Goal: Task Accomplishment & Management: Manage account settings

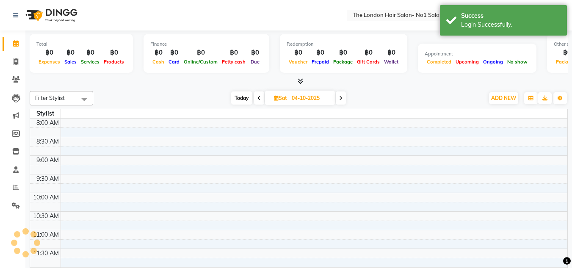
select select "en"
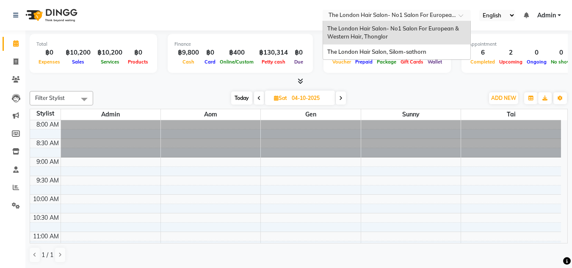
click at [459, 15] on span at bounding box center [464, 18] width 11 height 8
click at [417, 49] on span "The London Hair Salon, Silom-sathorn" at bounding box center [376, 51] width 99 height 7
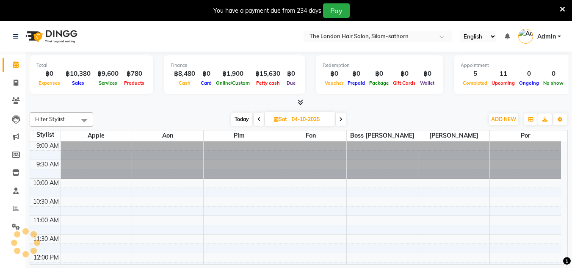
select select "en"
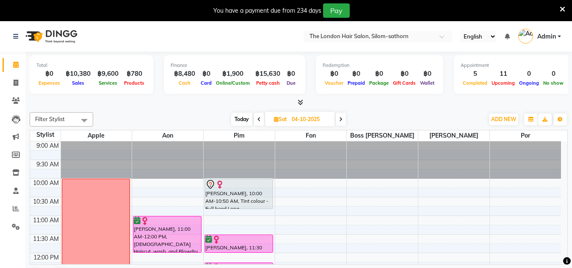
click at [244, 120] on span "Today" at bounding box center [241, 119] width 21 height 13
type input "03-10-2025"
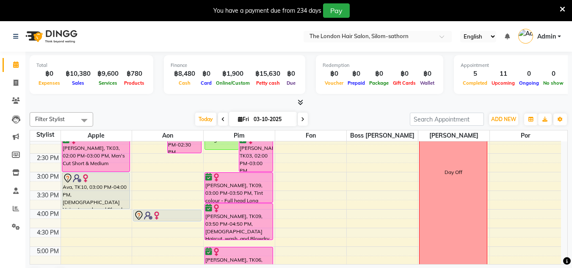
scroll to position [193, 0]
click at [507, 122] on span "ADD NEW" at bounding box center [503, 119] width 25 height 6
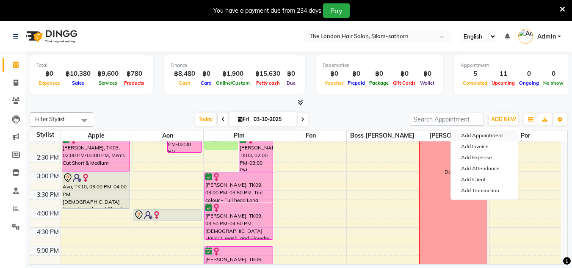
click at [499, 136] on button "Add Appointment" at bounding box center [484, 135] width 67 height 11
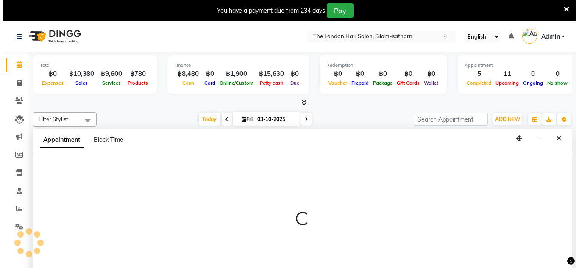
scroll to position [22, 0]
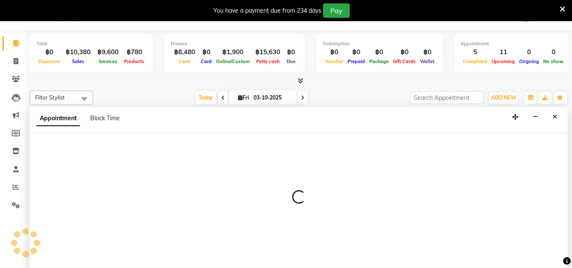
select select "600"
select select "tentative"
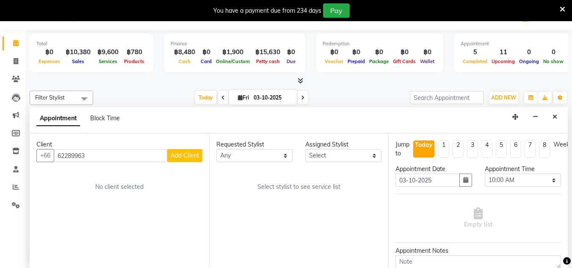
type input "62289963"
click at [187, 150] on button "Add Client" at bounding box center [184, 155] width 35 height 13
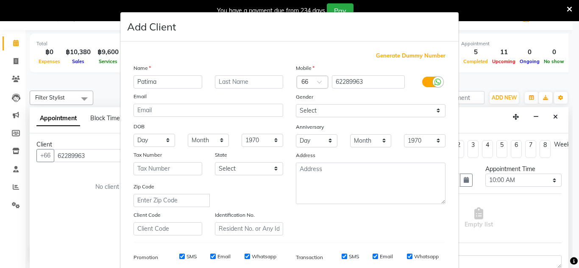
type input "Patima"
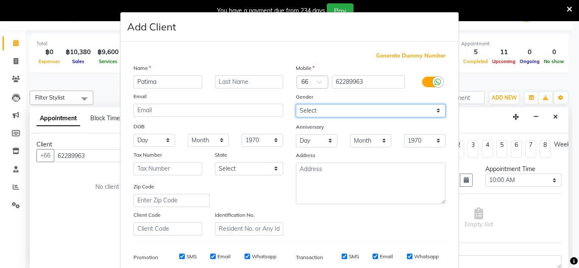
click at [431, 108] on select "Select [DEMOGRAPHIC_DATA] [DEMOGRAPHIC_DATA] Other Prefer Not To Say" at bounding box center [371, 110] width 150 height 13
select select "[DEMOGRAPHIC_DATA]"
click at [296, 104] on select "Select [DEMOGRAPHIC_DATA] [DEMOGRAPHIC_DATA] Other Prefer Not To Say" at bounding box center [371, 110] width 150 height 13
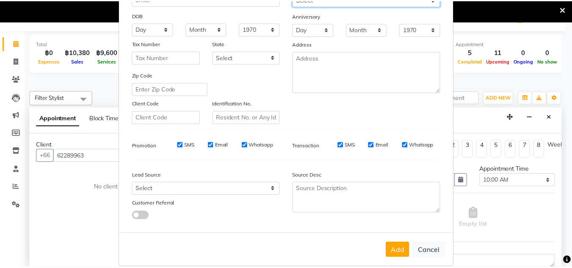
scroll to position [123, 0]
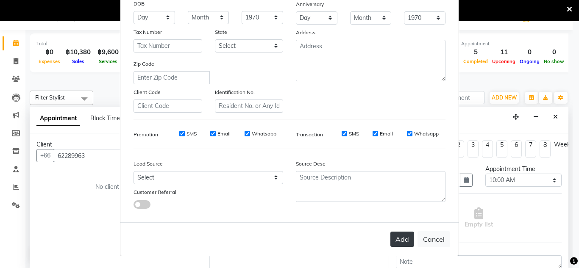
click at [404, 239] on button "Add" at bounding box center [402, 239] width 24 height 15
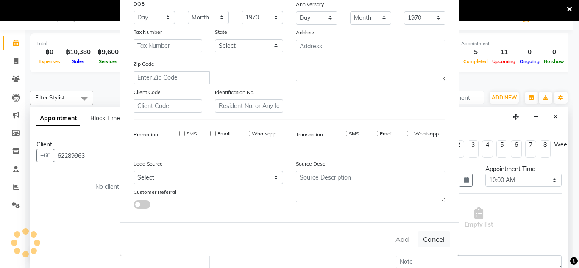
select select
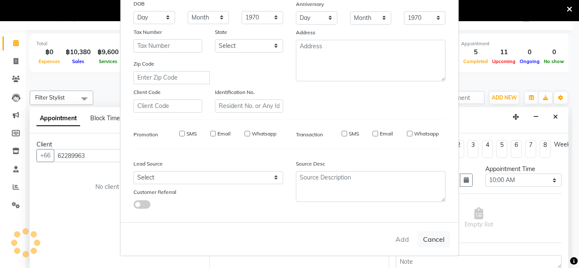
select select
checkbox input "false"
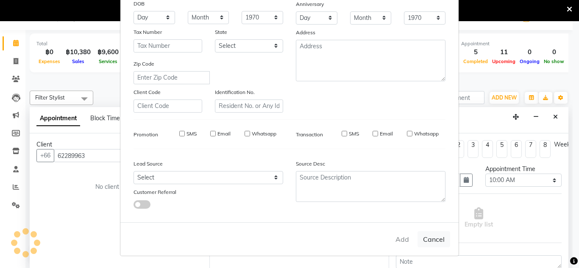
checkbox input "false"
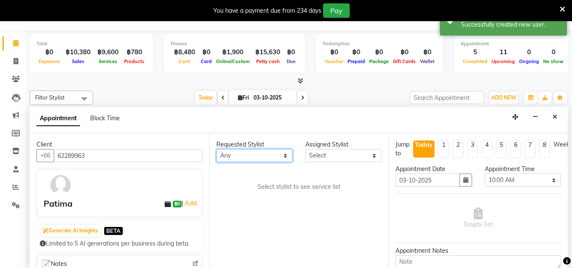
click at [282, 159] on select "Any Aon Apple Boss [PERSON_NAME] [PERSON_NAME] Pim Por" at bounding box center [254, 155] width 76 height 13
select select "91913"
click at [216, 149] on select "Any Aon Apple Boss [PERSON_NAME] [PERSON_NAME] Pim Por" at bounding box center [254, 155] width 76 height 13
select select "91913"
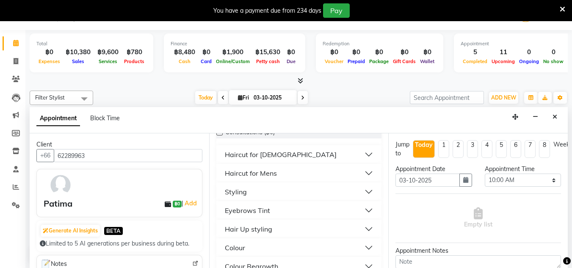
scroll to position [83, 0]
click at [356, 190] on button "Styling" at bounding box center [299, 191] width 159 height 15
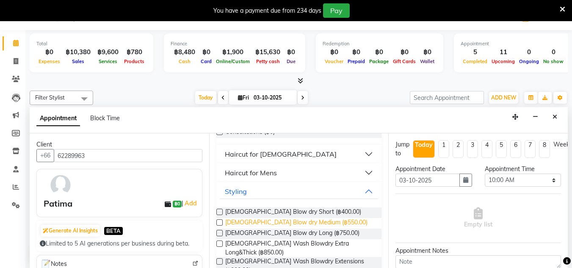
click at [309, 219] on span "[DEMOGRAPHIC_DATA] Blow dry Medium (฿550.00)" at bounding box center [296, 223] width 142 height 11
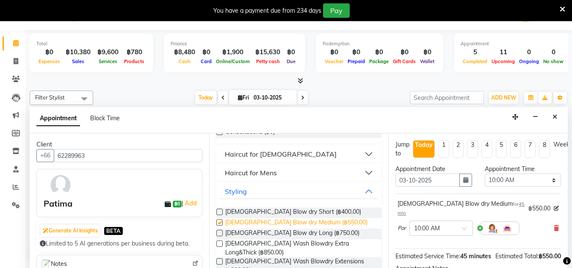
checkbox input "false"
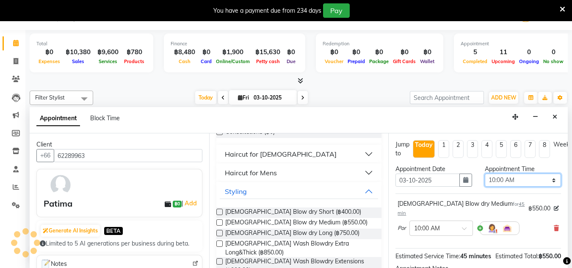
click at [547, 180] on select "Select 10:00 AM 10:05 AM 10:10 AM 10:15 AM 10:20 AM 10:25 AM 10:30 AM 10:35 AM …" at bounding box center [523, 180] width 76 height 13
select select "660"
click at [485, 174] on select "Select 10:00 AM 10:05 AM 10:10 AM 10:15 AM 10:20 AM 10:25 AM 10:30 AM 10:35 AM …" at bounding box center [523, 180] width 76 height 13
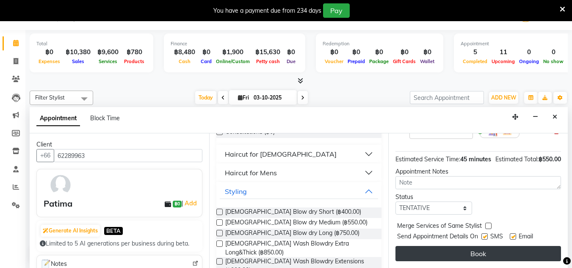
click at [494, 246] on button "Book" at bounding box center [479, 253] width 166 height 15
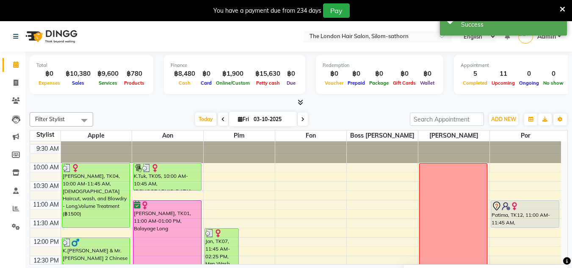
scroll to position [0, 0]
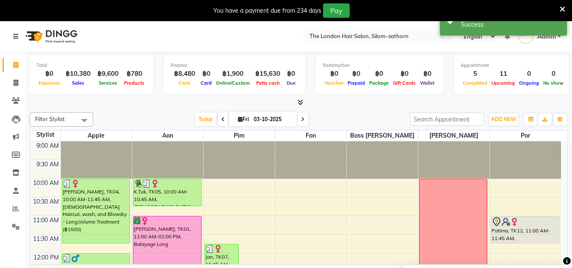
select select "91913"
select select "tentative"
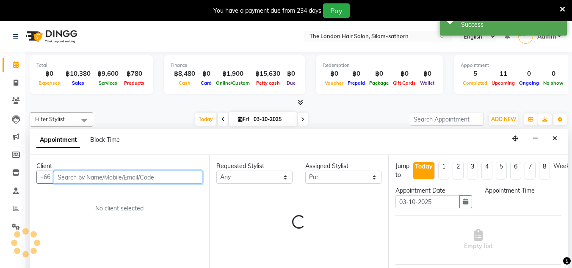
scroll to position [22, 0]
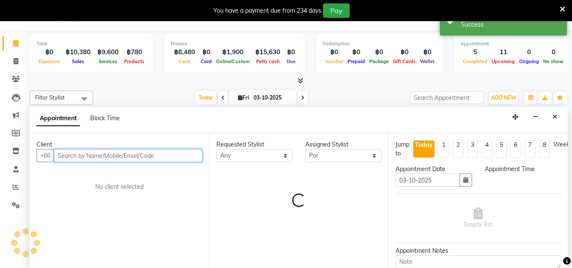
select select "645"
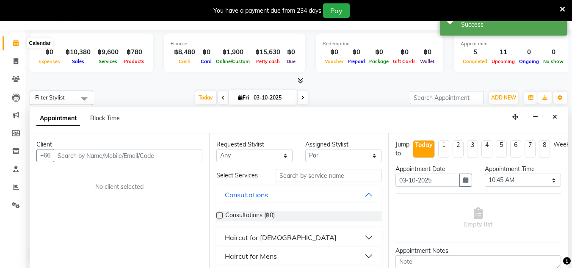
click at [14, 40] on icon at bounding box center [16, 43] width 6 height 6
click at [17, 187] on icon at bounding box center [16, 187] width 6 height 6
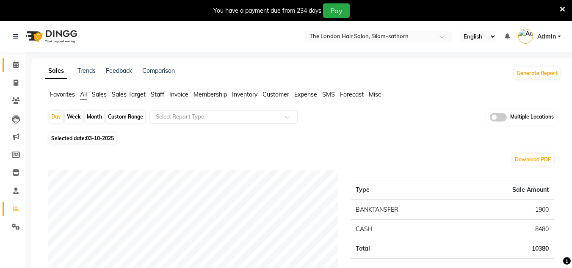
click at [17, 68] on span at bounding box center [15, 65] width 15 height 10
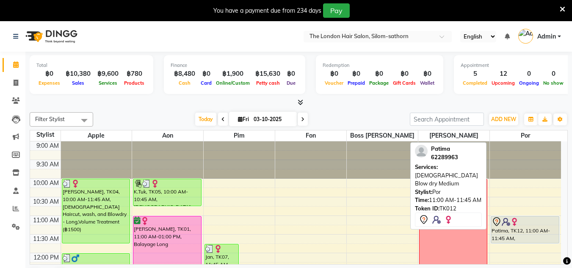
click at [547, 227] on div "Patima, TK12, 11:00 AM-11:45 AM, [DEMOGRAPHIC_DATA] Blow dry Medium" at bounding box center [525, 229] width 68 height 27
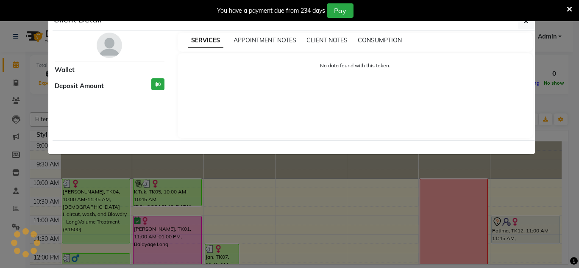
select select "7"
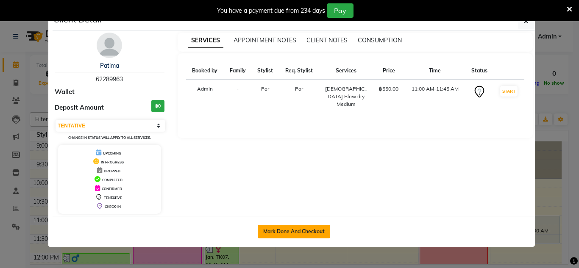
click at [309, 234] on button "Mark Done And Checkout" at bounding box center [294, 232] width 72 height 14
select select "service"
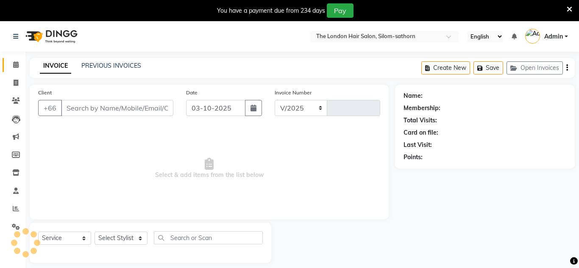
select select "6977"
type input "1858"
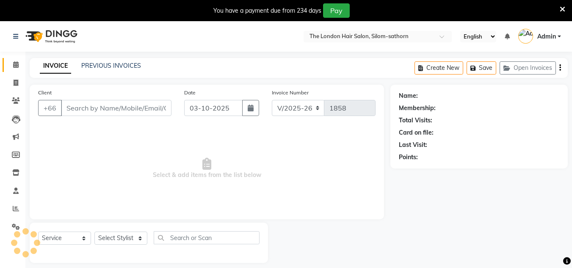
type input "62289963"
select select "91913"
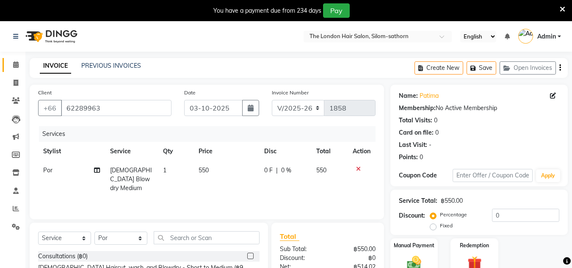
scroll to position [84, 0]
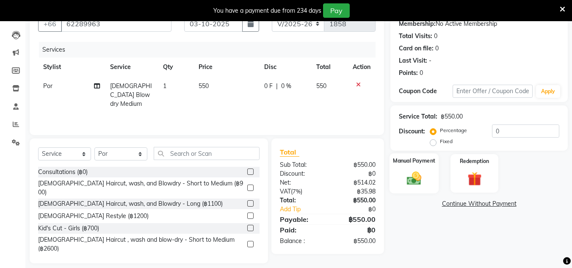
click at [420, 174] on img at bounding box center [414, 178] width 24 height 17
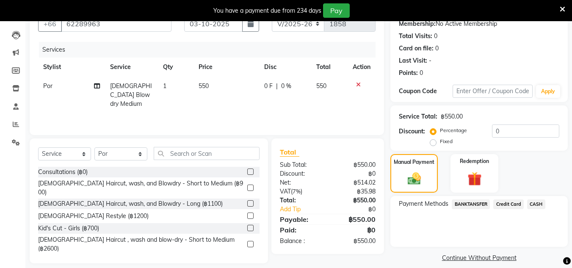
click at [466, 208] on span "BANKTANSFER" at bounding box center [471, 205] width 38 height 10
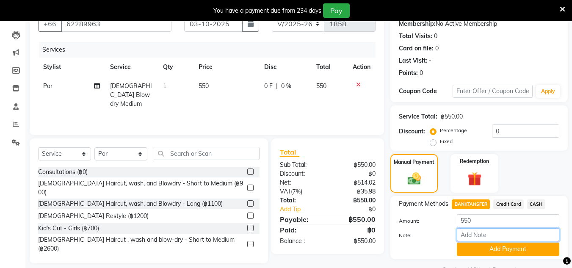
click at [505, 235] on input "Note:" at bounding box center [508, 234] width 103 height 13
type input "K_Bank"
click at [516, 254] on button "Add Payment" at bounding box center [508, 249] width 103 height 13
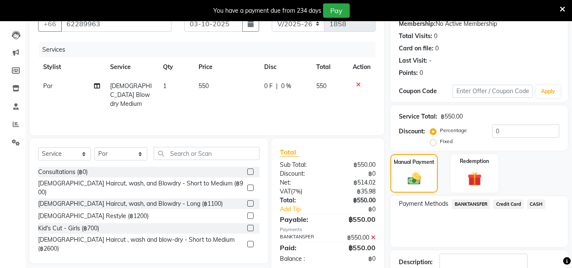
scroll to position [141, 0]
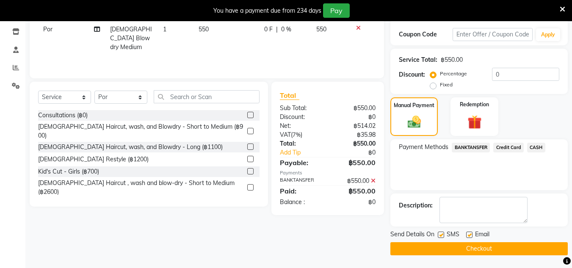
click at [498, 251] on button "Checkout" at bounding box center [480, 248] width 178 height 13
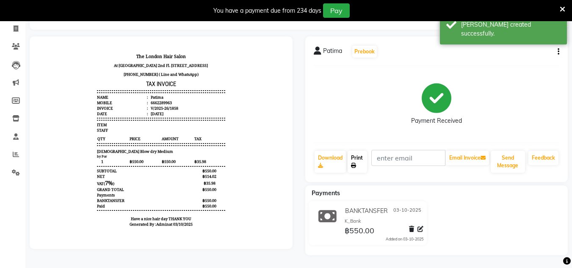
click at [361, 160] on link "Print" at bounding box center [357, 162] width 19 height 22
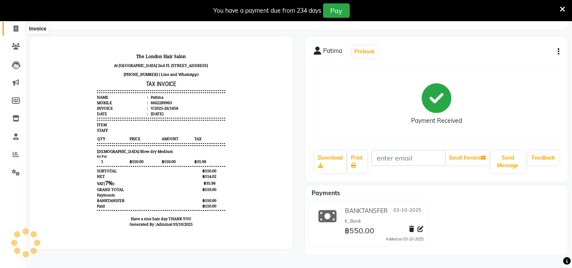
click at [14, 24] on span at bounding box center [15, 29] width 15 height 10
select select "service"
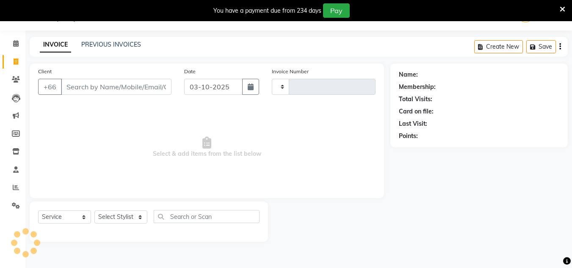
scroll to position [21, 0]
click at [14, 191] on span at bounding box center [15, 188] width 15 height 10
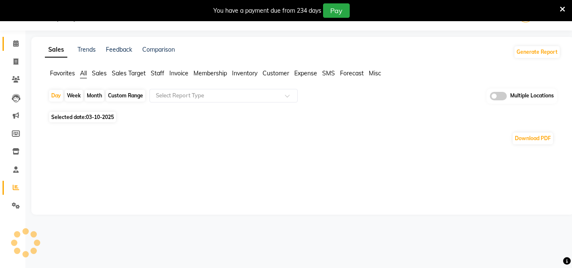
click at [13, 38] on link "Calendar" at bounding box center [13, 44] width 20 height 14
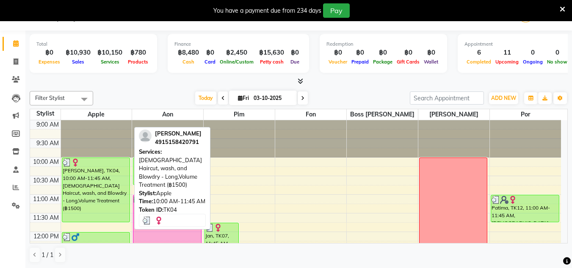
click at [89, 200] on div "[PERSON_NAME], TK04, 10:00 AM-11:45 AM, [DEMOGRAPHIC_DATA] Haircut, wash, and B…" at bounding box center [96, 190] width 68 height 64
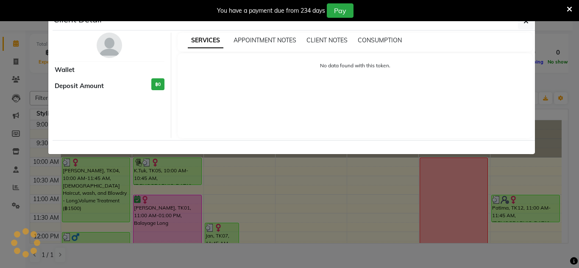
select select "3"
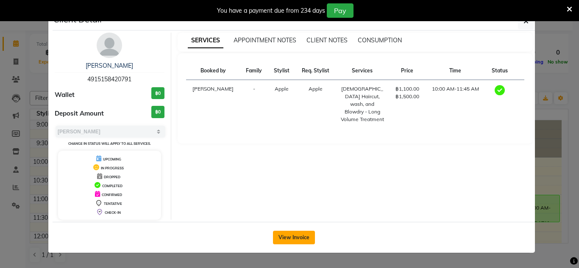
click at [298, 232] on button "View Invoice" at bounding box center [294, 238] width 42 height 14
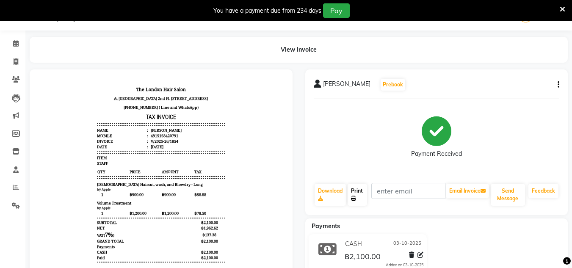
click at [358, 199] on link "Print" at bounding box center [357, 195] width 19 height 22
click at [16, 46] on icon at bounding box center [16, 43] width 6 height 6
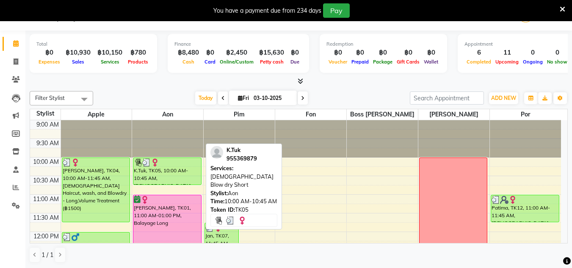
click at [162, 177] on div "K.Tuk, TK05, 10:00 AM-10:45 AM, [DEMOGRAPHIC_DATA] Blow dry Short" at bounding box center [167, 171] width 68 height 27
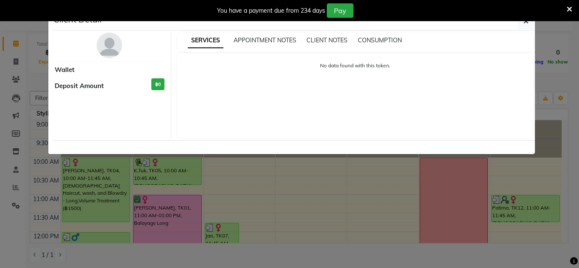
select select "3"
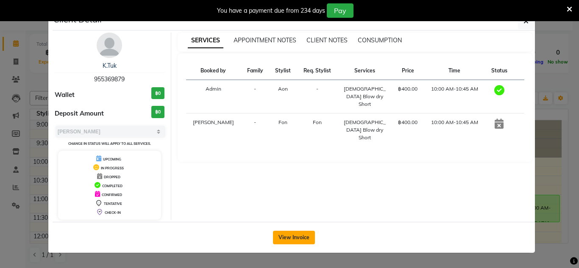
click at [286, 236] on button "View Invoice" at bounding box center [294, 238] width 42 height 14
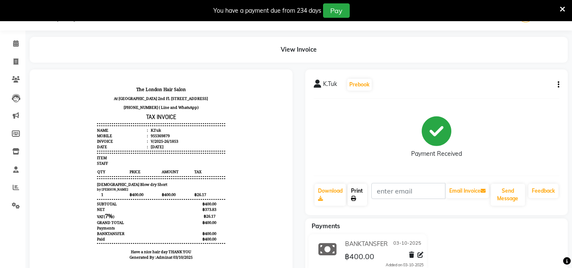
click at [361, 201] on link "Print" at bounding box center [357, 195] width 19 height 22
click at [18, 41] on icon at bounding box center [16, 43] width 6 height 6
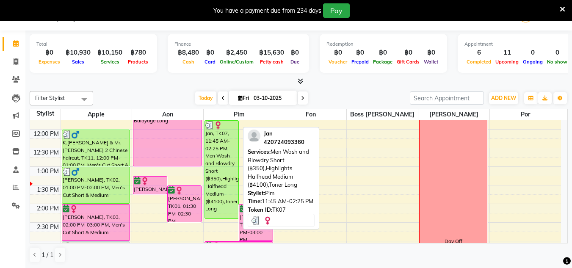
scroll to position [111, 0]
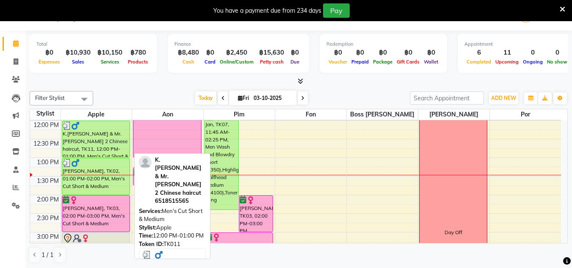
click at [83, 136] on div "K.[PERSON_NAME] & Mr.[PERSON_NAME] 2 Chinese haircut, TK11, 12:00 PM-01:00 PM, …" at bounding box center [96, 139] width 68 height 36
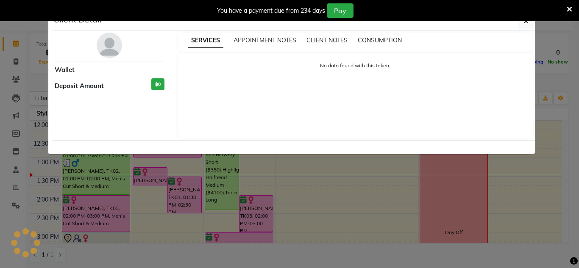
select select "3"
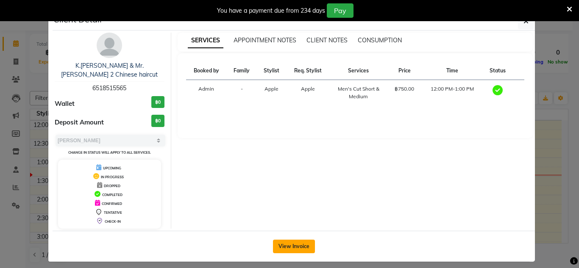
click at [287, 243] on button "View Invoice" at bounding box center [294, 247] width 42 height 14
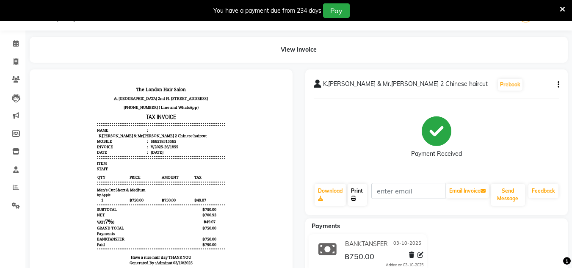
click at [358, 199] on link "Print" at bounding box center [357, 195] width 19 height 22
click at [15, 44] on icon at bounding box center [16, 43] width 6 height 6
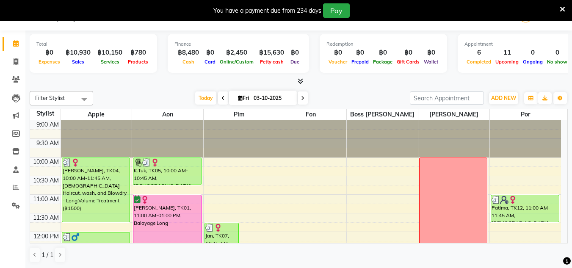
click at [306, 101] on span at bounding box center [303, 98] width 10 height 13
type input "04-10-2025"
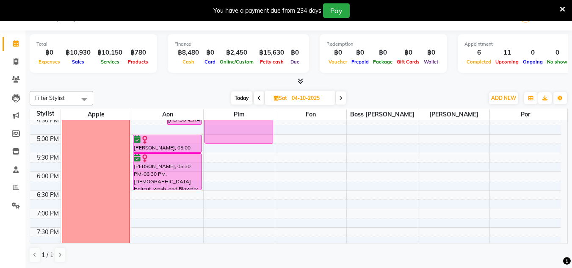
scroll to position [286, 0]
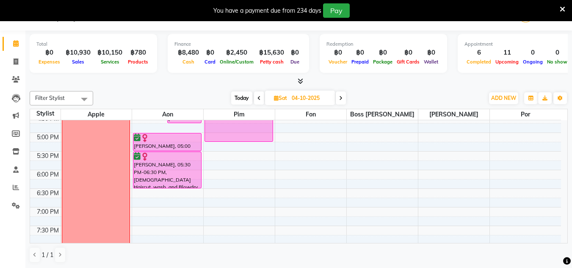
click at [277, 100] on icon at bounding box center [276, 98] width 5 height 6
select select "10"
select select "2025"
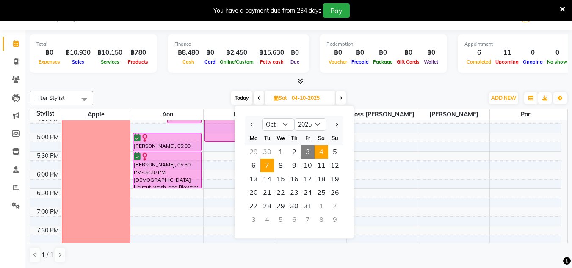
click at [273, 171] on span "7" at bounding box center [268, 166] width 14 height 14
type input "[DATE]"
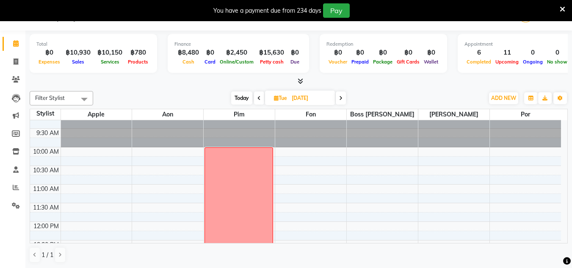
scroll to position [0, 0]
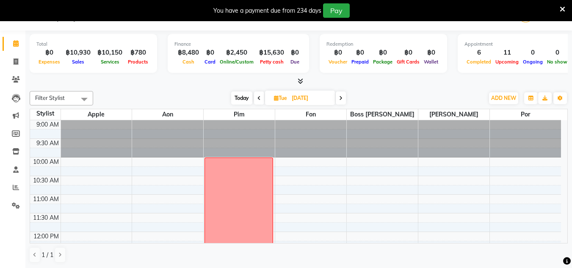
click at [17, 47] on span at bounding box center [15, 44] width 15 height 10
click at [13, 189] on icon at bounding box center [16, 187] width 6 height 6
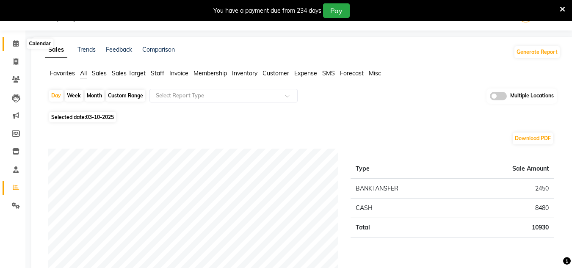
click at [17, 45] on icon at bounding box center [16, 43] width 6 height 6
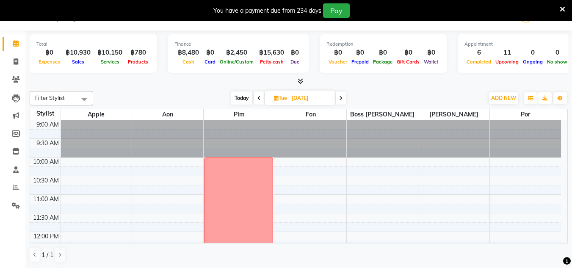
click at [14, 46] on icon at bounding box center [16, 43] width 6 height 6
click at [241, 98] on span "Today" at bounding box center [241, 98] width 21 height 13
type input "03-10-2025"
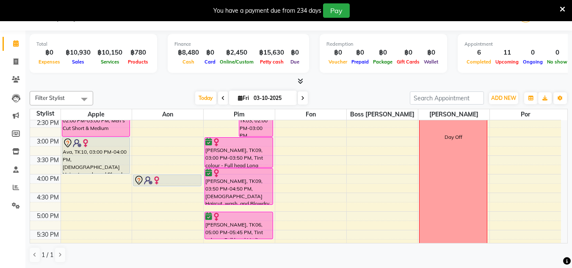
scroll to position [206, 0]
click at [502, 99] on span "ADD NEW" at bounding box center [503, 98] width 25 height 6
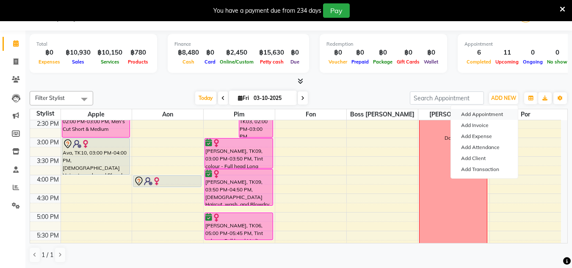
click at [496, 116] on button "Add Appointment" at bounding box center [484, 114] width 67 height 11
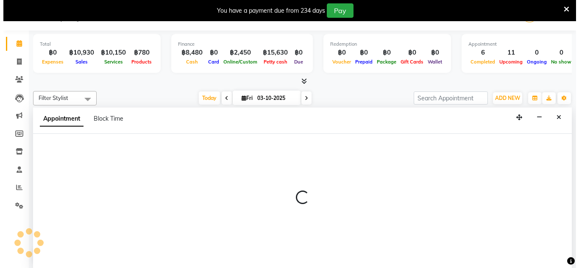
scroll to position [22, 0]
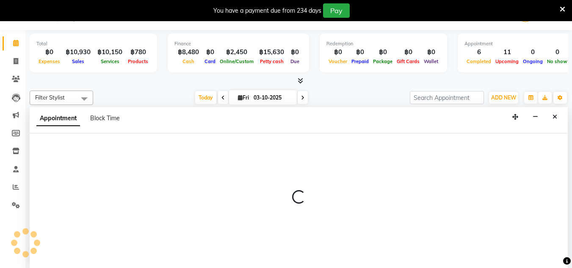
select select "600"
select select "tentative"
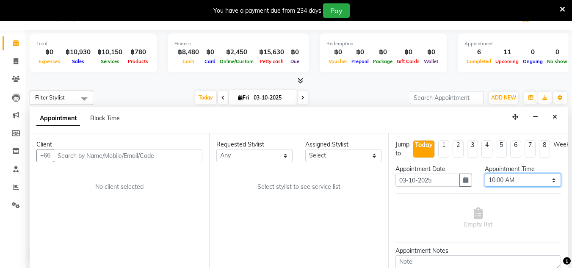
click at [550, 186] on select "Select 10:00 AM 10:05 AM 10:10 AM 10:15 AM 10:20 AM 10:25 AM 10:30 AM 10:35 AM …" at bounding box center [523, 180] width 76 height 13
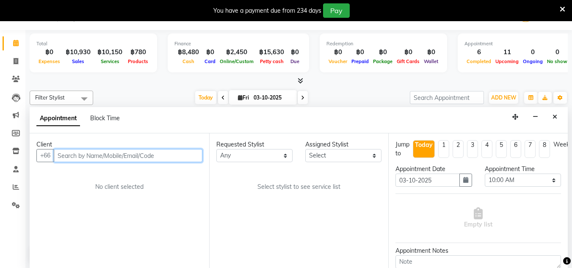
click at [92, 153] on input "text" at bounding box center [128, 155] width 149 height 13
type input "055400000"
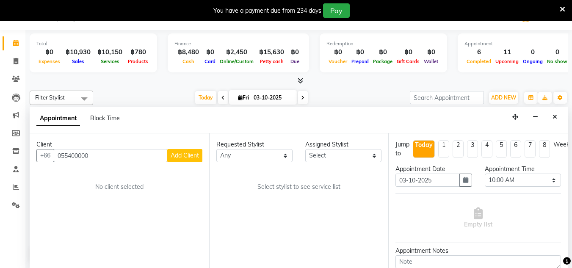
click at [184, 164] on div "Client [PHONE_NUMBER] Add Client No client selected" at bounding box center [120, 200] width 180 height 135
click at [190, 162] on button "Add Client" at bounding box center [184, 155] width 35 height 13
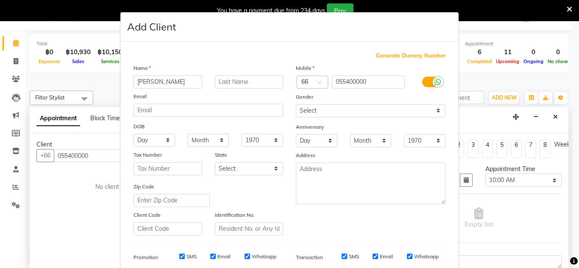
type input "[PERSON_NAME]"
click at [373, 83] on input "055400000" at bounding box center [368, 81] width 73 height 13
type input "05540000"
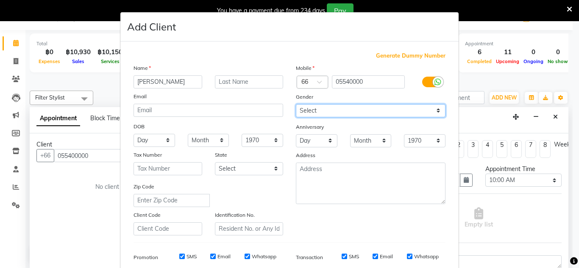
click at [435, 115] on select "Select [DEMOGRAPHIC_DATA] [DEMOGRAPHIC_DATA] Other Prefer Not To Say" at bounding box center [371, 110] width 150 height 13
select select "[DEMOGRAPHIC_DATA]"
click at [296, 104] on select "Select [DEMOGRAPHIC_DATA] [DEMOGRAPHIC_DATA] Other Prefer Not To Say" at bounding box center [371, 110] width 150 height 13
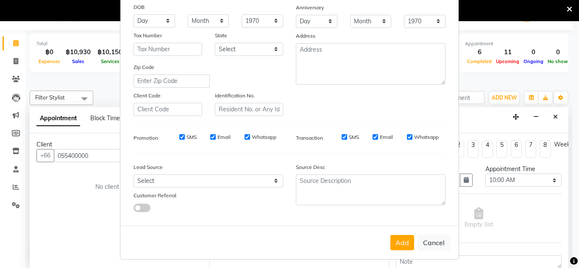
scroll to position [123, 0]
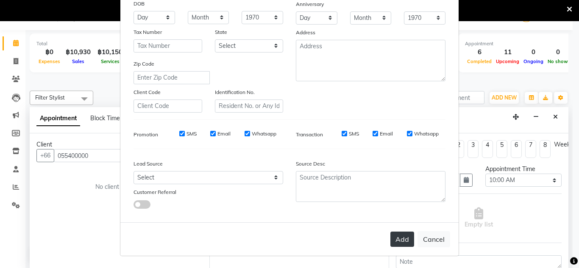
click at [400, 240] on button "Add" at bounding box center [402, 239] width 24 height 15
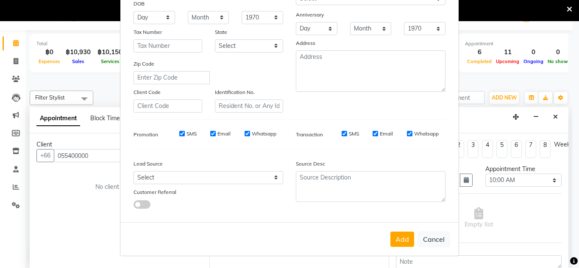
scroll to position [0, 0]
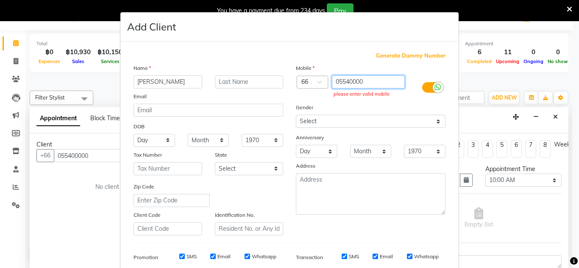
click at [371, 81] on input "05540000" at bounding box center [368, 81] width 73 height 13
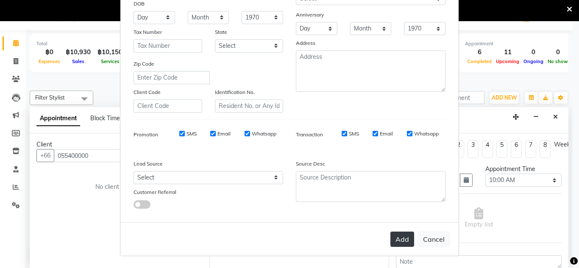
click at [399, 244] on button "Add" at bounding box center [402, 239] width 24 height 15
click at [403, 241] on button "Add" at bounding box center [402, 239] width 24 height 15
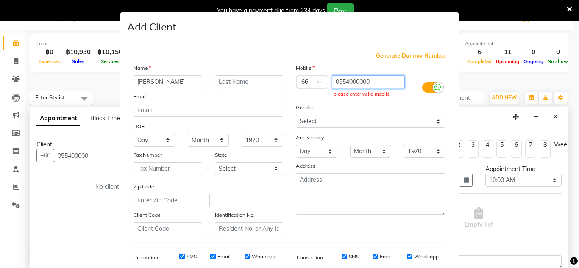
click at [387, 79] on input "0554000000" at bounding box center [368, 81] width 73 height 13
type input "0"
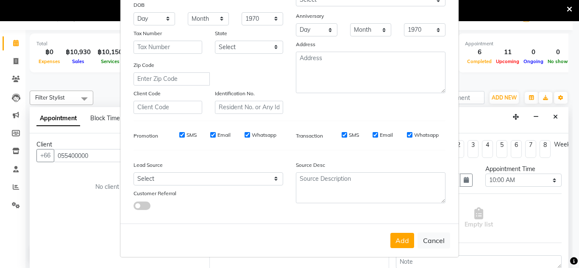
scroll to position [122, 0]
click at [399, 244] on button "Add" at bounding box center [402, 240] width 24 height 15
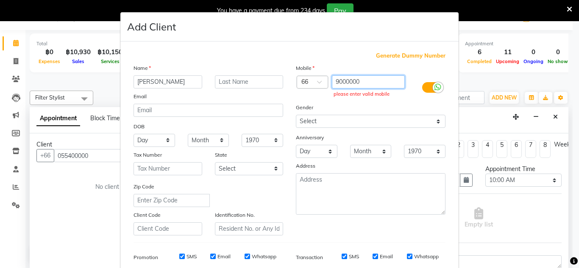
click at [381, 80] on input "9000000" at bounding box center [368, 81] width 73 height 13
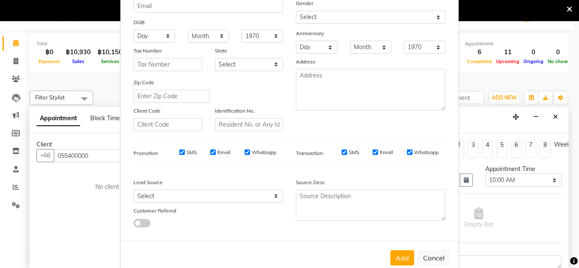
scroll to position [123, 0]
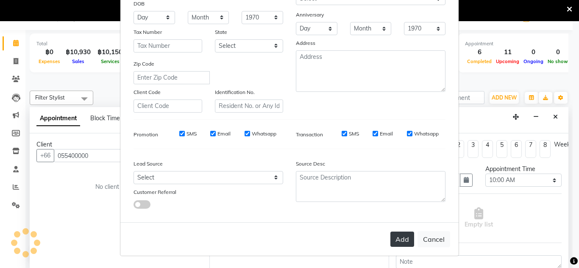
click at [394, 241] on button "Add" at bounding box center [402, 239] width 24 height 15
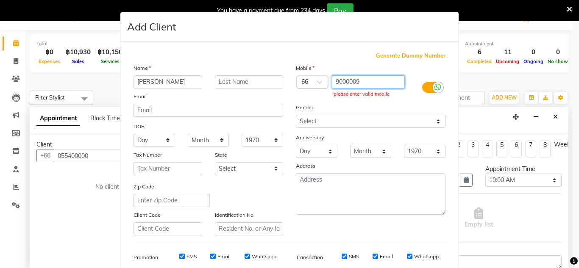
click at [387, 81] on input "9000009" at bounding box center [368, 81] width 73 height 13
type input "9"
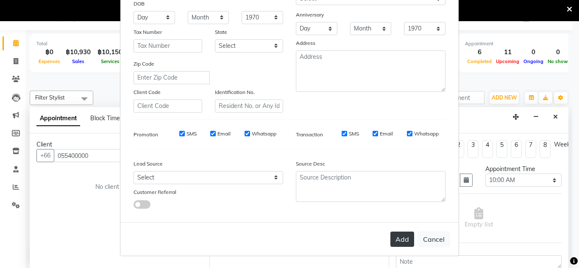
click at [399, 237] on button "Add" at bounding box center [402, 239] width 24 height 15
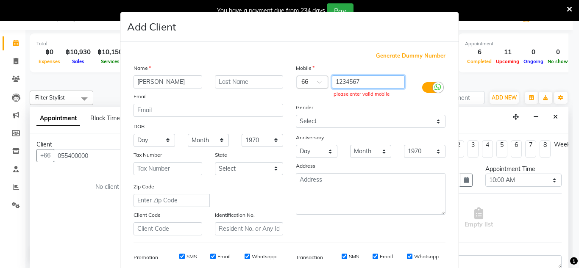
click at [382, 77] on input "1234567" at bounding box center [368, 81] width 73 height 13
type input "1"
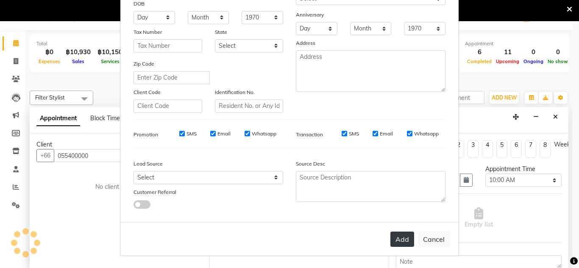
click at [394, 244] on button "Add" at bounding box center [402, 239] width 24 height 15
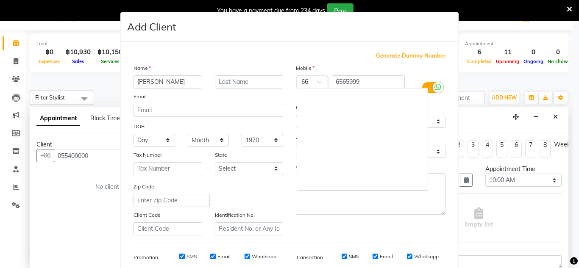
click at [321, 86] on span at bounding box center [322, 84] width 11 height 9
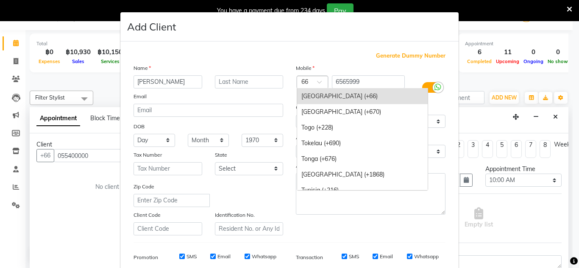
click at [324, 101] on div "[GEOGRAPHIC_DATA] (+66)" at bounding box center [362, 97] width 130 height 16
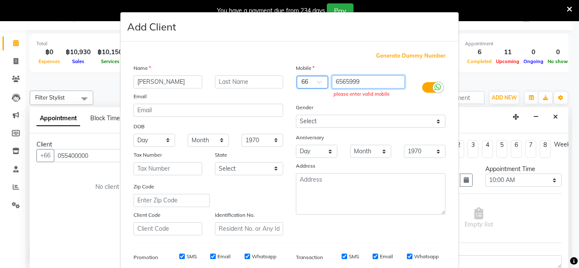
click at [374, 83] on input "6565999" at bounding box center [368, 81] width 73 height 13
type input "6"
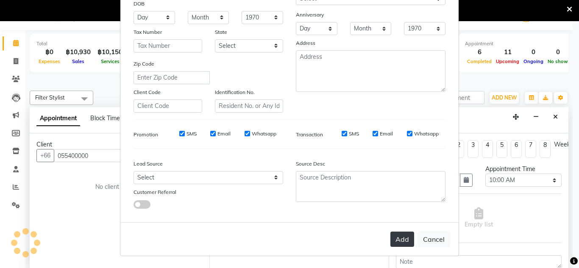
click at [394, 239] on button "Add" at bounding box center [402, 239] width 24 height 15
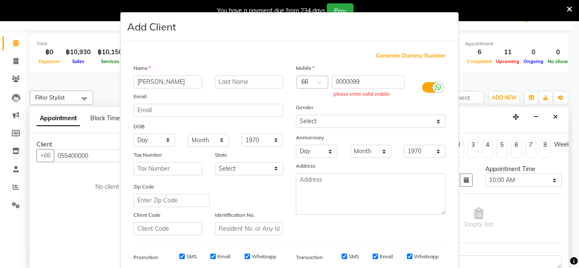
click at [90, 80] on ngb-modal-window "Add Client Generate Dummy Number Name [PERSON_NAME] DOB Day 01 02 03 04 05 06 0…" at bounding box center [289, 134] width 579 height 268
click at [14, 44] on ngb-modal-window "Add Client Generate Dummy Number Name [PERSON_NAME] DOB Day 01 02 03 04 05 06 0…" at bounding box center [289, 134] width 579 height 268
click at [12, 63] on ngb-modal-window "Add Client Generate Dummy Number Name [PERSON_NAME] DOB Day 01 02 03 04 05 06 0…" at bounding box center [289, 134] width 579 height 268
click at [252, 72] on div "Name" at bounding box center [208, 70] width 162 height 12
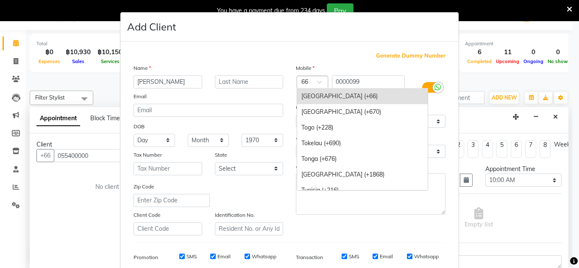
click at [317, 84] on span at bounding box center [322, 84] width 11 height 9
click at [324, 118] on div "[GEOGRAPHIC_DATA] (+670)" at bounding box center [362, 112] width 130 height 16
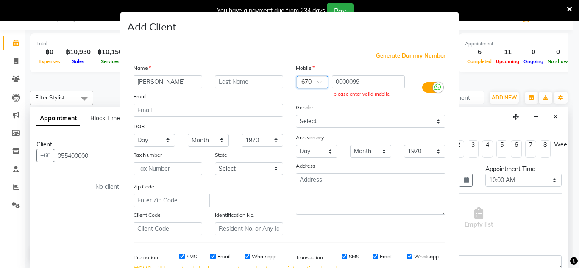
click at [317, 85] on span at bounding box center [322, 84] width 11 height 9
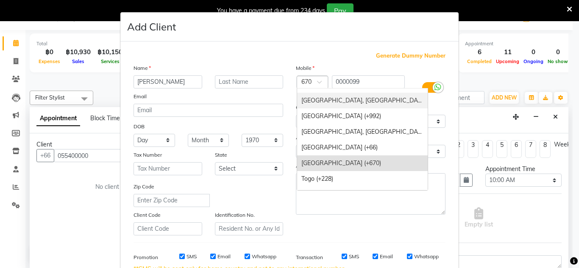
scroll to position [3241, 0]
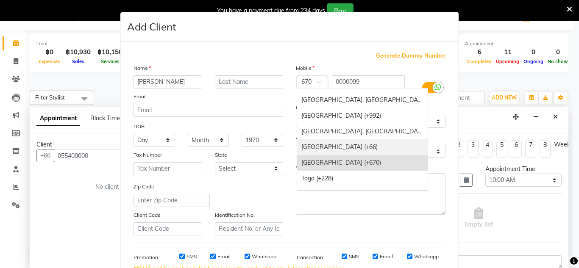
click at [318, 150] on div "[GEOGRAPHIC_DATA] (+66)" at bounding box center [362, 147] width 130 height 16
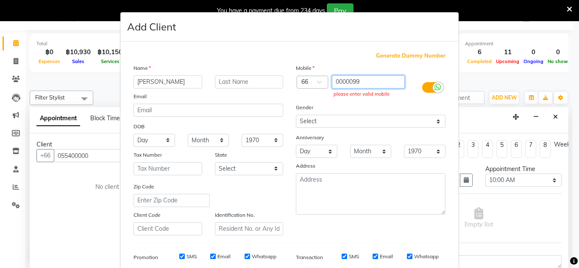
click at [380, 80] on input "0000099" at bounding box center [368, 81] width 73 height 13
type input "0"
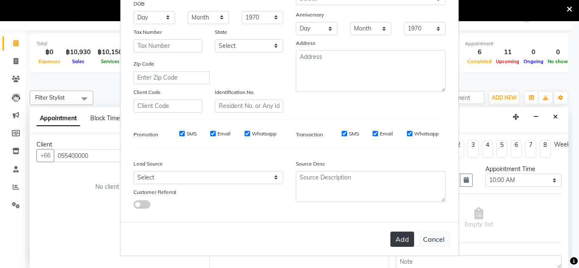
type input "4500500"
click at [405, 242] on button "Add" at bounding box center [402, 239] width 24 height 15
click at [428, 243] on button "Cancel" at bounding box center [433, 239] width 33 height 16
select select
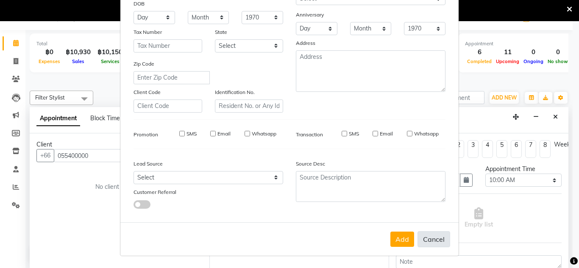
select select
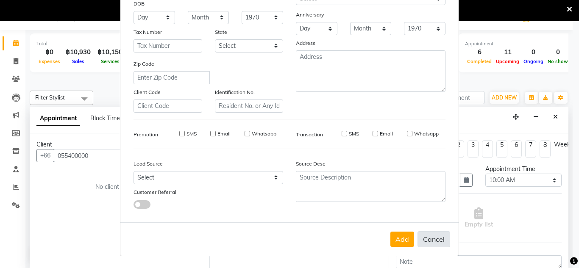
checkbox input "false"
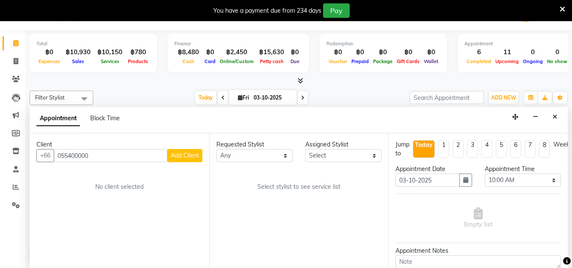
click at [187, 150] on button "Add Client" at bounding box center [184, 155] width 35 height 13
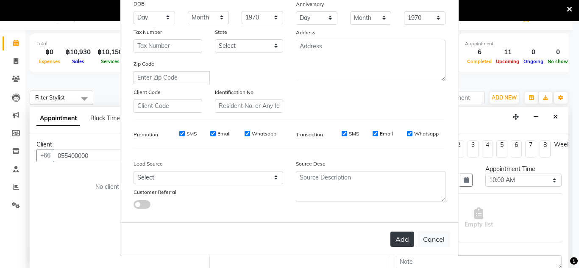
type input "[PERSON_NAME]"
click at [399, 237] on button "Add" at bounding box center [402, 239] width 24 height 15
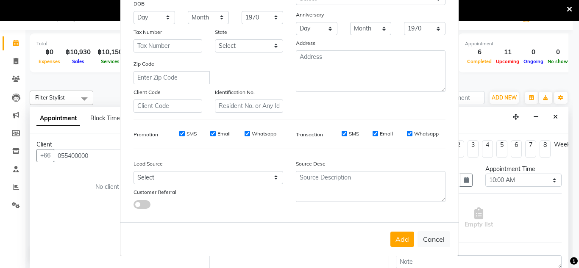
scroll to position [0, 0]
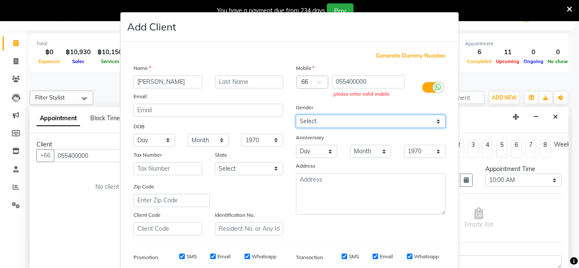
click at [437, 122] on select "Select [DEMOGRAPHIC_DATA] [DEMOGRAPHIC_DATA] Other Prefer Not To Say" at bounding box center [371, 121] width 150 height 13
select select "[DEMOGRAPHIC_DATA]"
click at [296, 115] on select "Select [DEMOGRAPHIC_DATA] [DEMOGRAPHIC_DATA] Other Prefer Not To Say" at bounding box center [371, 121] width 150 height 13
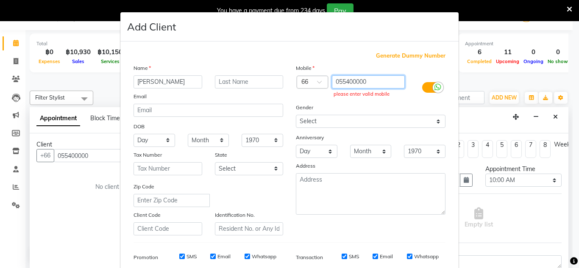
click at [379, 80] on input "055400000" at bounding box center [368, 81] width 73 height 13
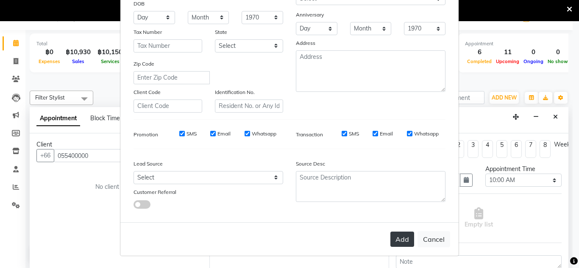
click at [400, 247] on button "Add" at bounding box center [402, 239] width 24 height 15
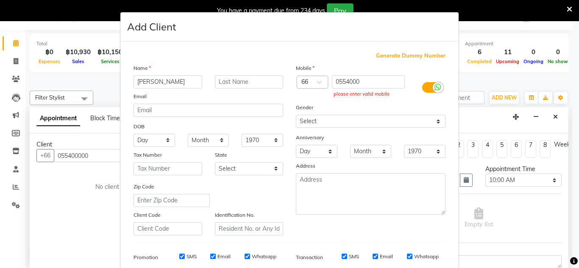
click at [371, 94] on div "please enter valid mobile" at bounding box center [367, 94] width 69 height 7
click at [380, 86] on input "0554000" at bounding box center [368, 81] width 73 height 13
type input "0"
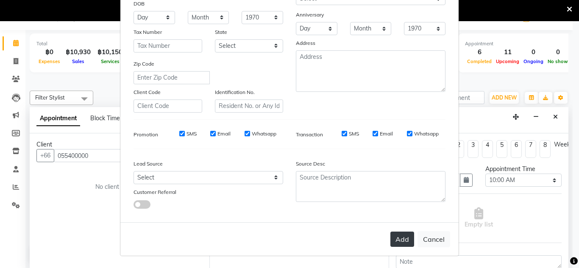
type input "2342345"
click at [400, 240] on button "Add" at bounding box center [402, 239] width 24 height 15
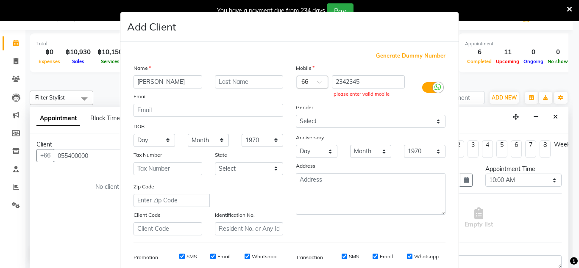
click at [56, 51] on ngb-modal-window "Add Client Generate Dummy Number Name [PERSON_NAME] DOB Day 01 02 03 04 05 06 0…" at bounding box center [289, 134] width 579 height 268
click at [19, 38] on ngb-modal-window "Add Client Generate Dummy Number Name [PERSON_NAME] DOB Day 01 02 03 04 05 06 0…" at bounding box center [289, 134] width 579 height 268
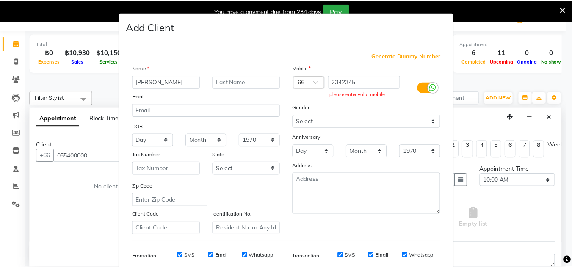
scroll to position [123, 0]
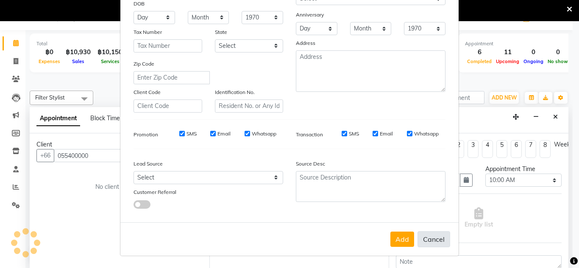
click at [440, 244] on button "Cancel" at bounding box center [433, 239] width 33 height 16
select select
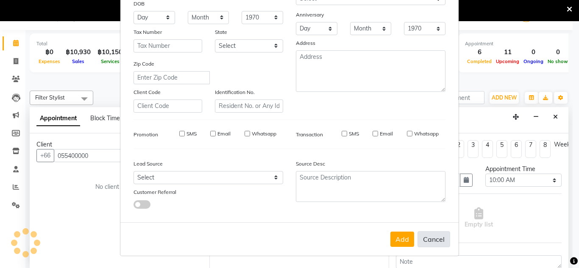
select select
checkbox input "false"
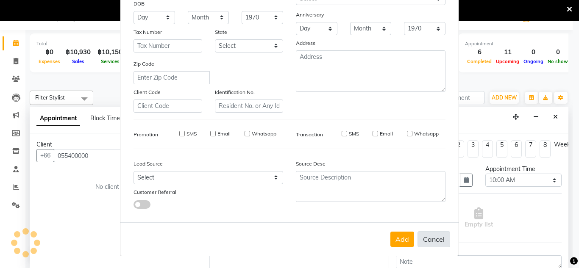
checkbox input "false"
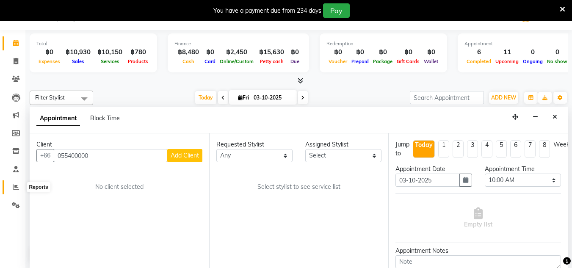
click at [11, 189] on span at bounding box center [15, 188] width 15 height 10
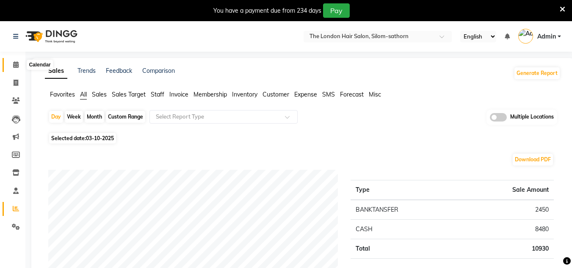
click at [19, 63] on icon at bounding box center [16, 64] width 6 height 6
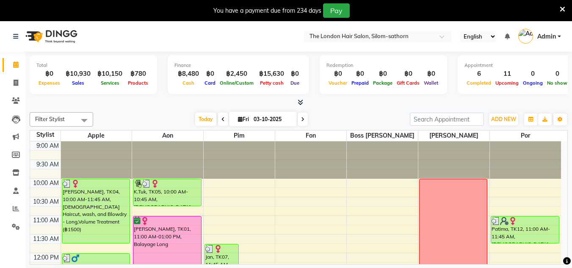
click at [506, 113] on div "ADD NEW Toggle Dropdown Add Appointment Add Invoice Add Expense Add Attendance …" at bounding box center [503, 120] width 31 height 14
click at [505, 121] on span "ADD NEW" at bounding box center [503, 119] width 25 height 6
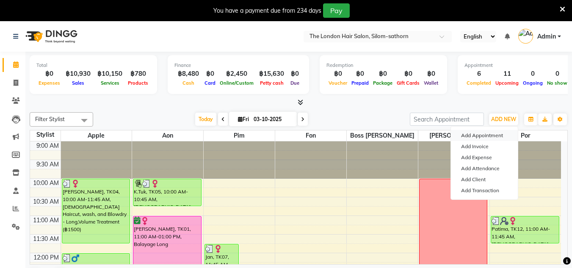
click at [500, 133] on button "Add Appointment" at bounding box center [484, 135] width 67 height 11
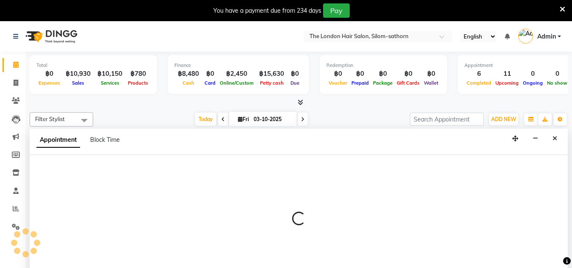
select select "tentative"
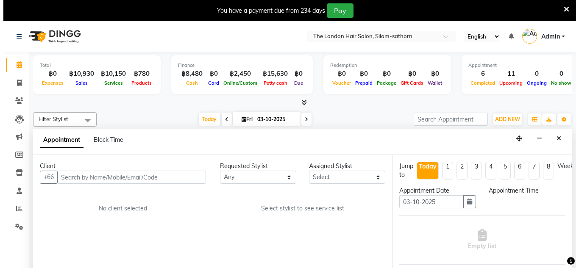
scroll to position [22, 0]
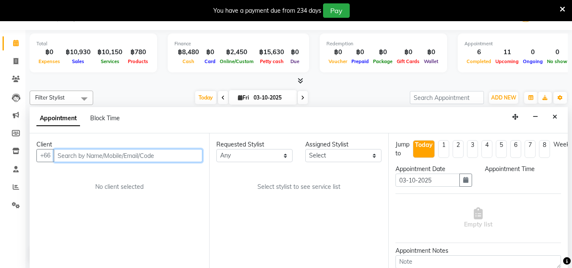
select select "600"
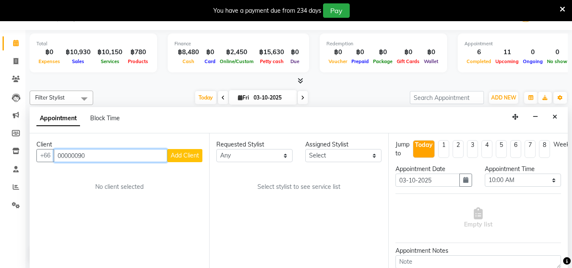
type input "00000090"
click at [185, 157] on span "Add Client" at bounding box center [185, 156] width 28 height 8
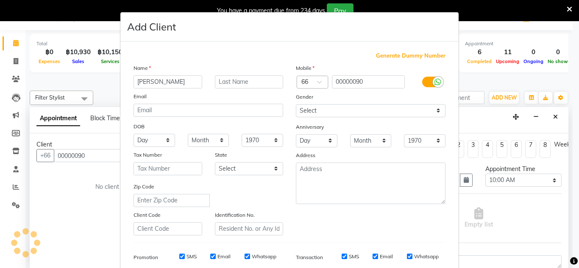
type input "[PERSON_NAME]"
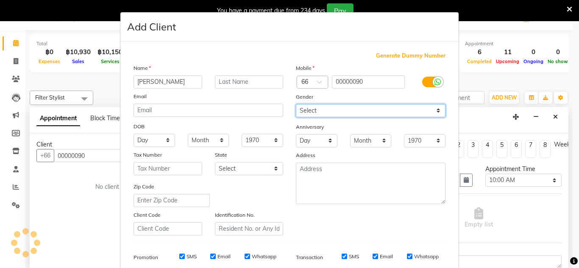
click at [438, 113] on select "Select [DEMOGRAPHIC_DATA] [DEMOGRAPHIC_DATA] Other Prefer Not To Say" at bounding box center [371, 110] width 150 height 13
select select "[DEMOGRAPHIC_DATA]"
click at [296, 104] on select "Select [DEMOGRAPHIC_DATA] [DEMOGRAPHIC_DATA] Other Prefer Not To Say" at bounding box center [371, 110] width 150 height 13
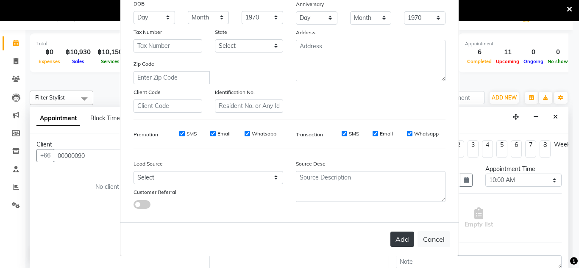
click at [397, 239] on button "Add" at bounding box center [402, 239] width 24 height 15
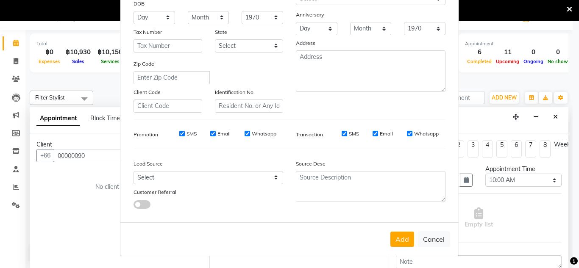
scroll to position [0, 0]
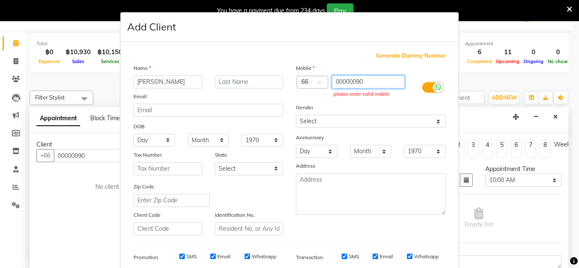
click at [376, 75] on input "00000090" at bounding box center [368, 81] width 73 height 13
type input "0"
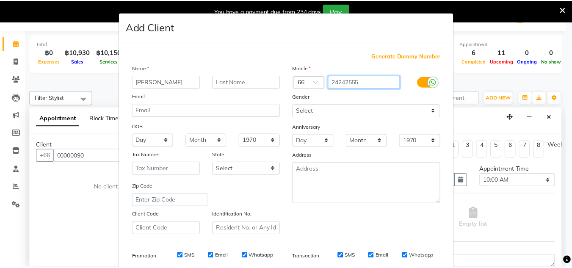
scroll to position [123, 0]
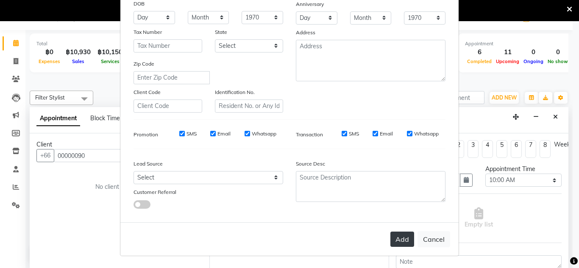
type input "24242555"
click at [395, 243] on button "Add" at bounding box center [402, 239] width 24 height 15
type input "24242555"
select select
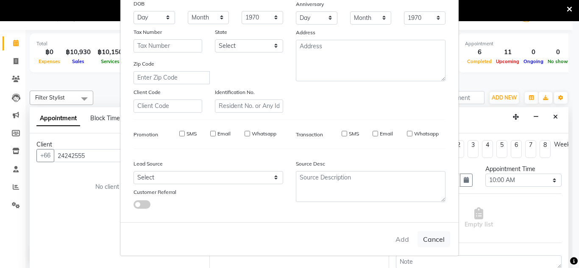
select select
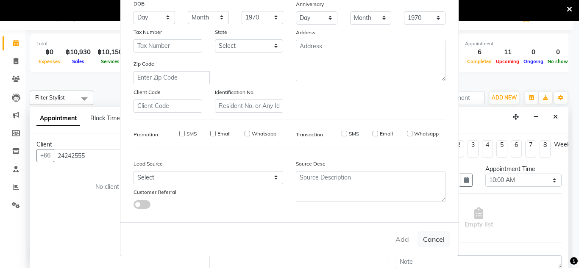
checkbox input "false"
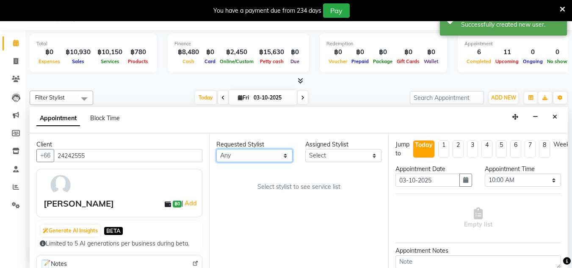
click at [285, 156] on select "Any Aon Apple Boss [PERSON_NAME] [PERSON_NAME] Pim Por" at bounding box center [254, 155] width 76 height 13
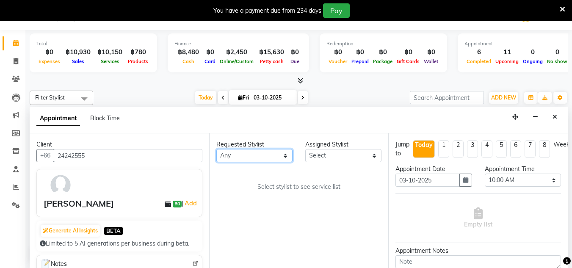
select select "91913"
click at [216, 149] on select "Any Aon Apple Boss [PERSON_NAME] [PERSON_NAME] Pim Por" at bounding box center [254, 155] width 76 height 13
select select "91913"
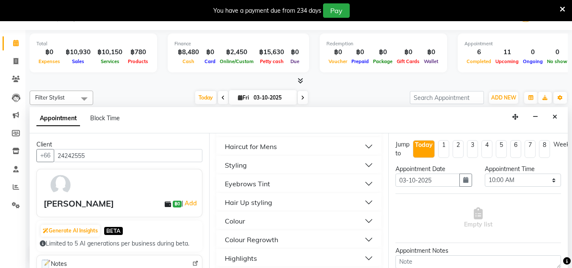
scroll to position [114, 0]
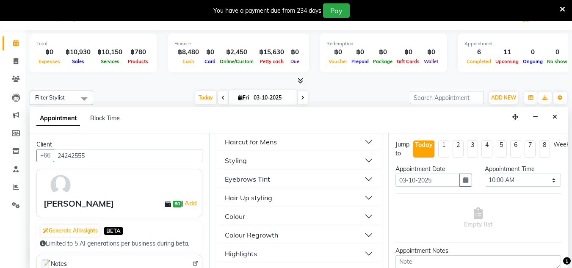
click at [358, 161] on button "Styling" at bounding box center [299, 160] width 159 height 15
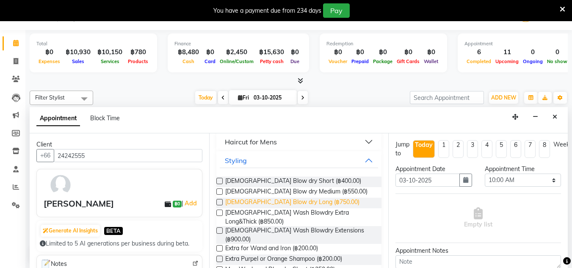
click at [297, 205] on span "[DEMOGRAPHIC_DATA] Blow dry Long (฿750.00)" at bounding box center [292, 203] width 134 height 11
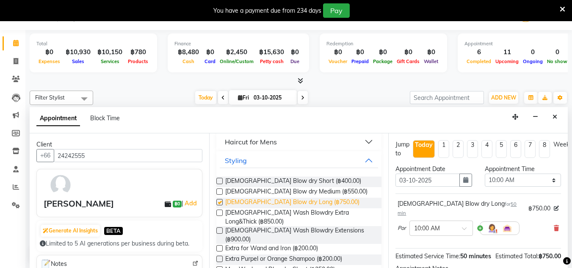
checkbox input "false"
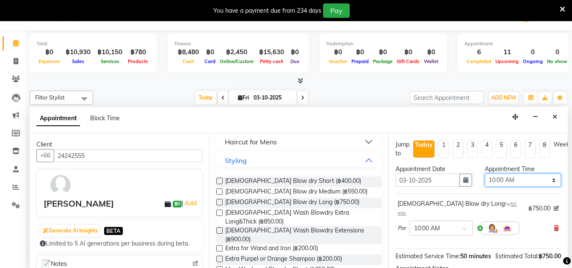
click at [552, 181] on select "Select 10:00 AM 10:05 AM 10:10 AM 10:15 AM 10:20 AM 10:25 AM 10:30 AM 10:35 AM …" at bounding box center [523, 180] width 76 height 13
click at [485, 174] on select "Select 10:00 AM 10:05 AM 10:10 AM 10:15 AM 10:20 AM 10:25 AM 10:30 AM 10:35 AM …" at bounding box center [523, 180] width 76 height 13
click at [551, 178] on select "Select 10:00 AM 10:05 AM 10:10 AM 10:15 AM 10:20 AM 10:25 AM 10:30 AM 10:35 AM …" at bounding box center [523, 180] width 76 height 13
click at [485, 174] on select "Select 10:00 AM 10:05 AM 10:10 AM 10:15 AM 10:20 AM 10:25 AM 10:30 AM 10:35 AM …" at bounding box center [523, 180] width 76 height 13
click at [550, 184] on select "Select 10:00 AM 10:05 AM 10:10 AM 10:15 AM 10:20 AM 10:25 AM 10:30 AM 10:35 AM …" at bounding box center [523, 180] width 76 height 13
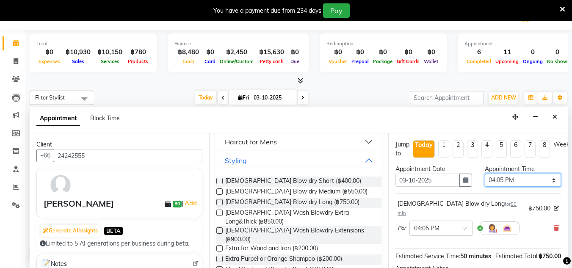
select select "960"
click at [485, 174] on select "Select 10:00 AM 10:05 AM 10:10 AM 10:15 AM 10:20 AM 10:25 AM 10:30 AM 10:35 AM …" at bounding box center [523, 180] width 76 height 13
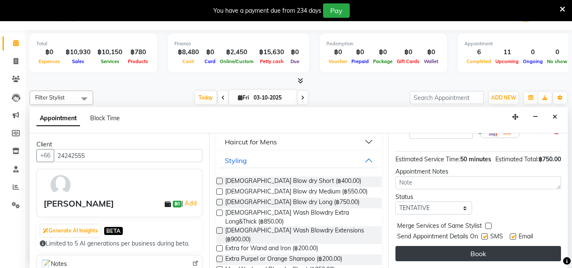
click at [510, 252] on button "Book" at bounding box center [479, 253] width 166 height 15
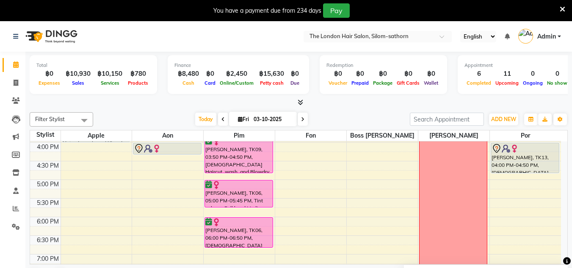
scroll to position [271, 0]
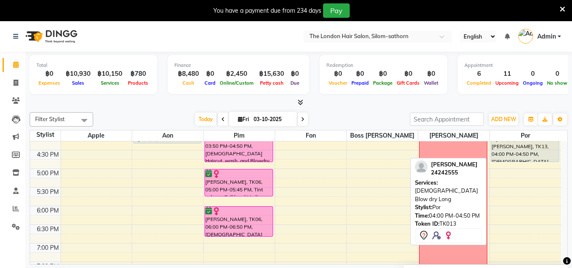
click at [532, 158] on div "[PERSON_NAME], TK13, 04:00 PM-04:50 PM, [DEMOGRAPHIC_DATA] Blow dry Long" at bounding box center [525, 147] width 68 height 30
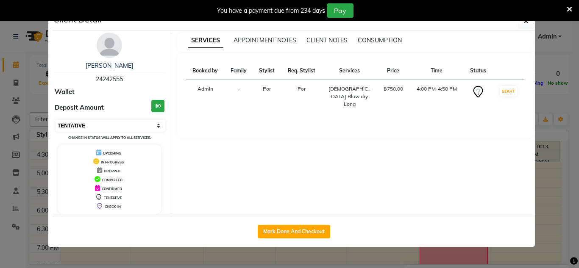
click at [154, 125] on select "Select IN SERVICE CONFIRMED TENTATIVE CHECK IN MARK DONE DROPPED UPCOMING" at bounding box center [110, 126] width 110 height 12
select select "6"
click at [55, 120] on select "Select IN SERVICE CONFIRMED TENTATIVE CHECK IN MARK DONE DROPPED UPCOMING" at bounding box center [110, 126] width 110 height 12
click at [527, 19] on div "You have a payment due from 234 days Pay" at bounding box center [289, 10] width 579 height 21
click at [525, 23] on icon "button" at bounding box center [525, 21] width 5 height 7
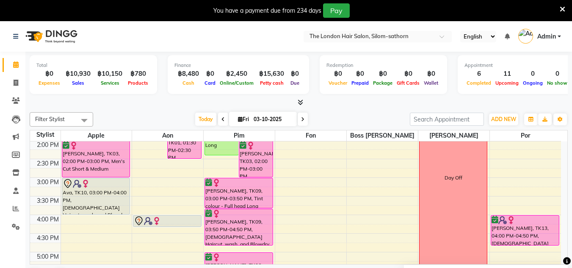
scroll to position [187, 0]
click at [14, 82] on icon at bounding box center [16, 83] width 5 height 6
select select "service"
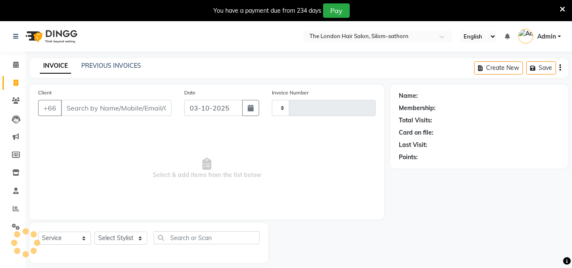
type input "1859"
select select "6977"
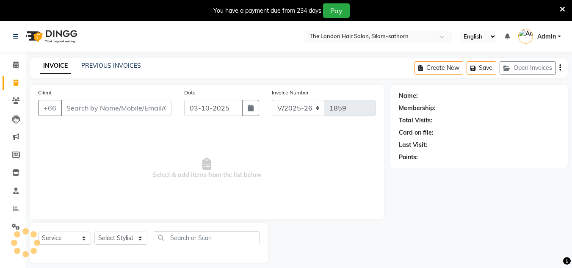
scroll to position [21, 0]
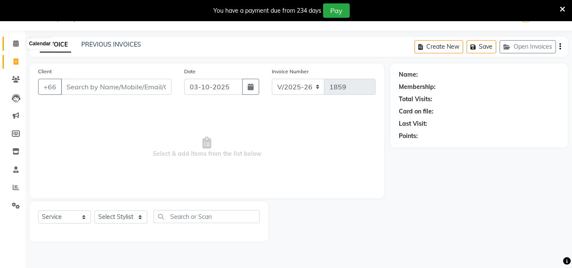
click at [14, 43] on icon at bounding box center [16, 43] width 6 height 6
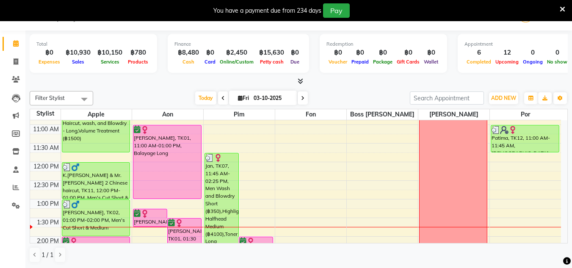
scroll to position [72, 0]
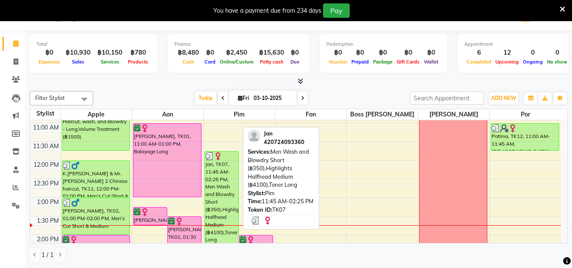
click at [216, 207] on div "Jan, TK07, 11:45 AM-02:25 PM, Men Wash and Blowdry Short (฿350),Highlights Half…" at bounding box center [221, 201] width 33 height 98
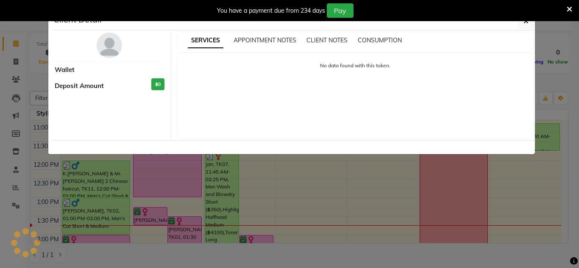
select select "3"
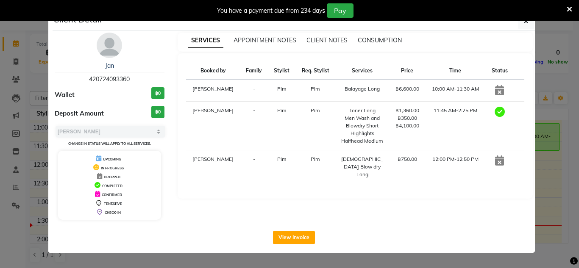
drag, startPoint x: 443, startPoint y: 120, endPoint x: 516, endPoint y: 26, distance: 119.3
click at [516, 26] on div "Client Detail" at bounding box center [294, 21] width 482 height 18
click at [527, 25] on span "button" at bounding box center [525, 21] width 5 height 8
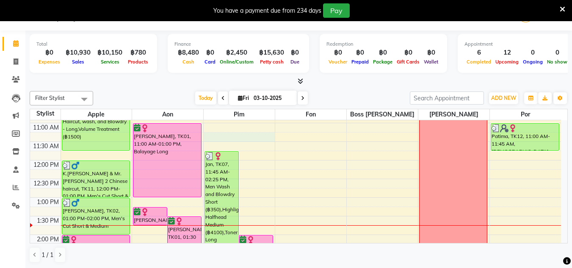
click at [240, 139] on div "9:00 AM 9:30 AM 10:00 AM 10:30 AM 11:00 AM 11:30 AM 12:00 PM 12:30 PM 1:00 PM 1…" at bounding box center [295, 272] width 531 height 447
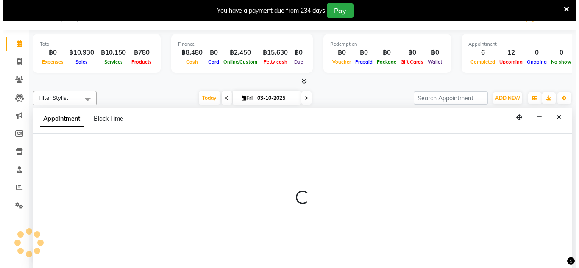
scroll to position [22, 0]
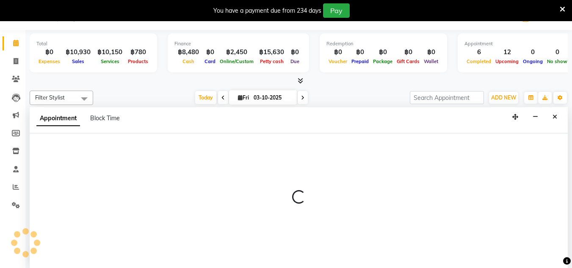
select select "65351"
select select "675"
select select "tentative"
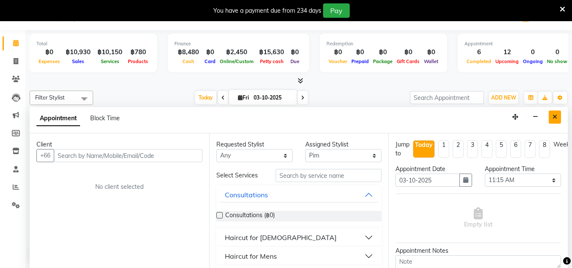
click at [560, 115] on button "Close" at bounding box center [555, 117] width 12 height 13
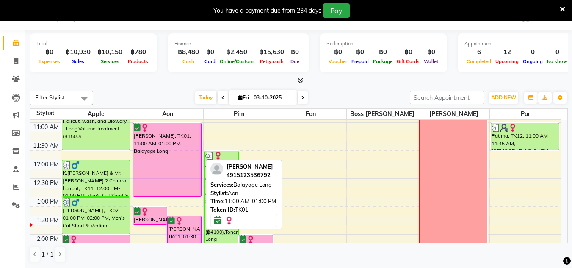
click at [199, 175] on div "[PERSON_NAME], TK01, 11:00 AM-01:00 PM, Balayage Long" at bounding box center [167, 159] width 68 height 73
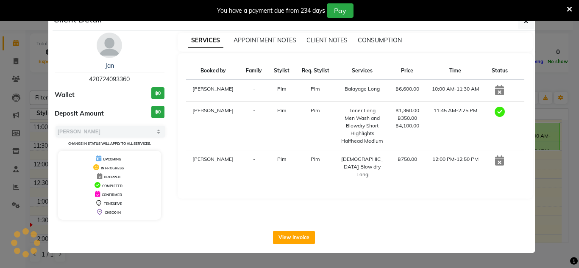
select select "6"
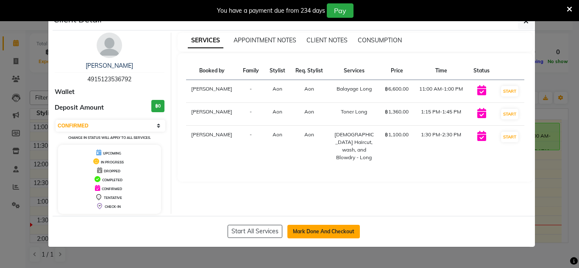
click at [316, 226] on button "Mark Done And Checkout" at bounding box center [323, 232] width 72 height 14
select select "service"
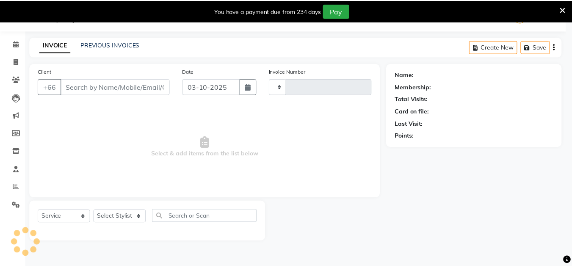
scroll to position [21, 0]
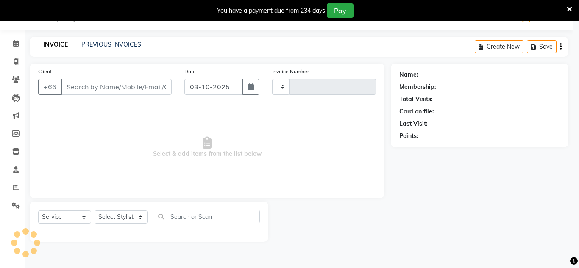
type input "1859"
select select "6977"
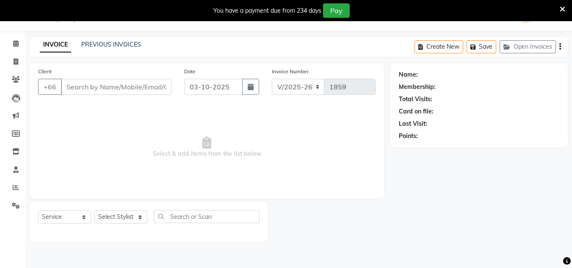
type input "4915123536792"
select select "56709"
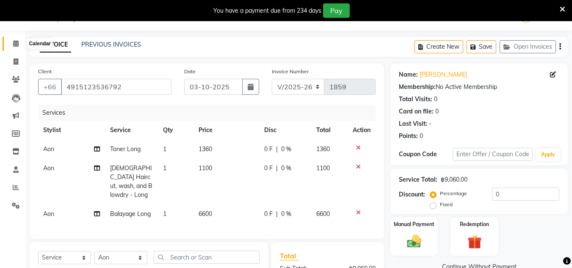
click at [14, 40] on icon at bounding box center [16, 43] width 6 height 6
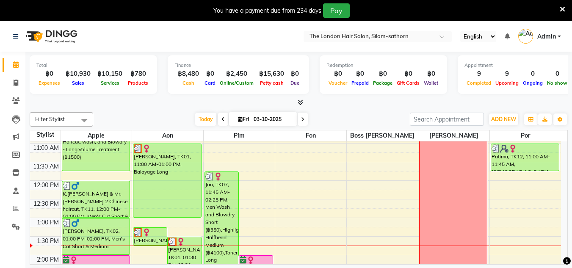
scroll to position [73, 0]
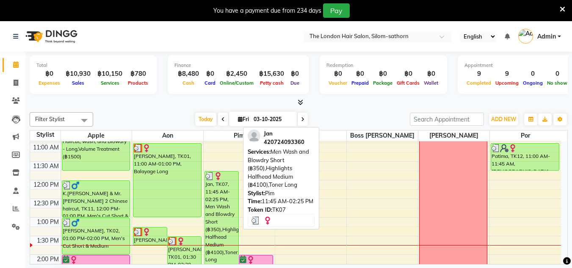
click at [208, 202] on div "Jan, TK07, 11:45 AM-02:25 PM, Men Wash and Blowdry Short (฿350),Highlights Half…" at bounding box center [221, 221] width 33 height 98
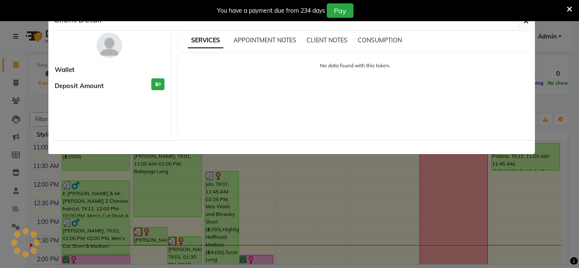
select select "3"
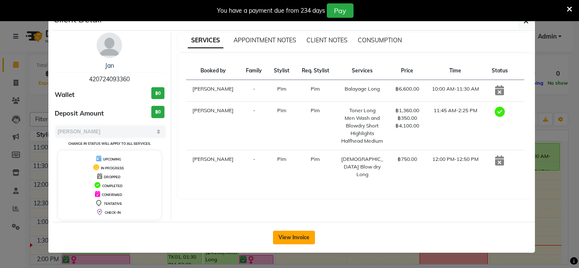
click at [303, 234] on button "View Invoice" at bounding box center [294, 238] width 42 height 14
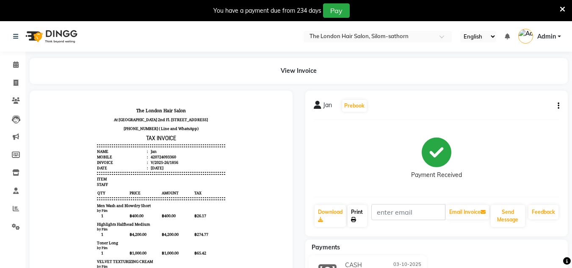
click at [352, 214] on link "Print" at bounding box center [357, 216] width 19 height 22
click at [16, 63] on icon at bounding box center [16, 64] width 6 height 6
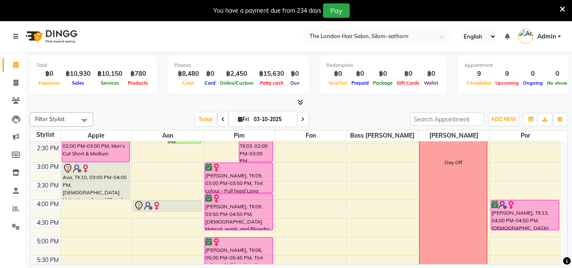
scroll to position [203, 0]
click at [20, 207] on span at bounding box center [15, 209] width 15 height 10
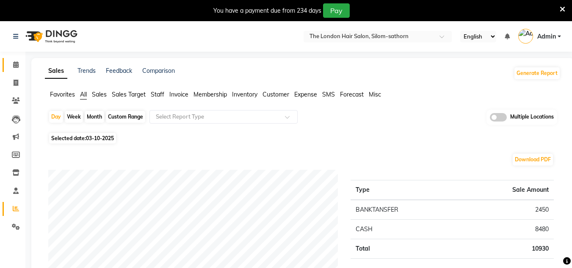
click at [20, 72] on link "Calendar" at bounding box center [13, 65] width 20 height 14
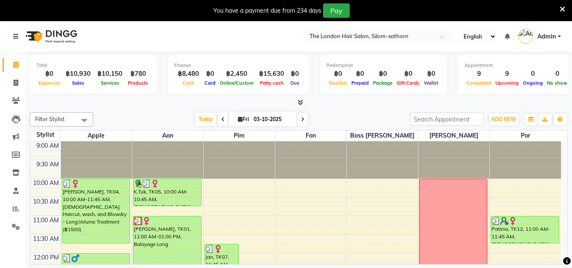
click at [303, 125] on span at bounding box center [303, 119] width 10 height 13
type input "04-10-2025"
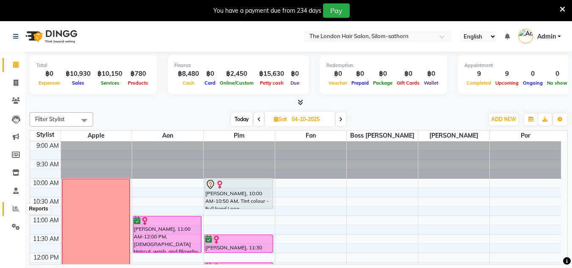
click at [10, 213] on span at bounding box center [15, 209] width 15 height 10
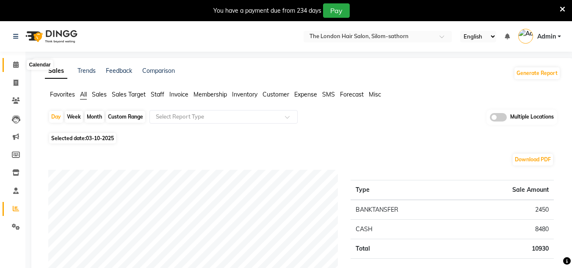
click at [9, 67] on span at bounding box center [15, 65] width 15 height 10
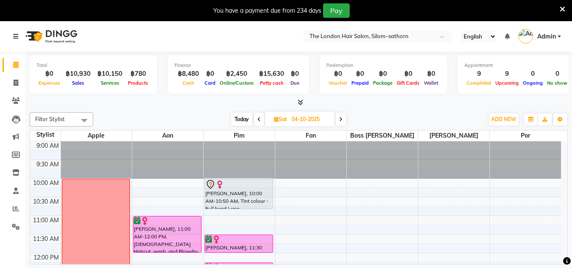
click at [9, 69] on span at bounding box center [15, 65] width 15 height 10
click at [13, 104] on span at bounding box center [15, 101] width 15 height 10
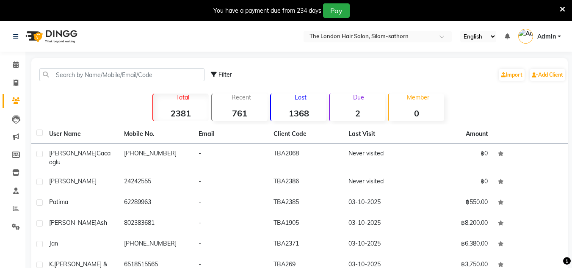
click at [92, 85] on div "Filter Import Add Client" at bounding box center [299, 74] width 533 height 27
click at [95, 74] on input "text" at bounding box center [121, 74] width 165 height 13
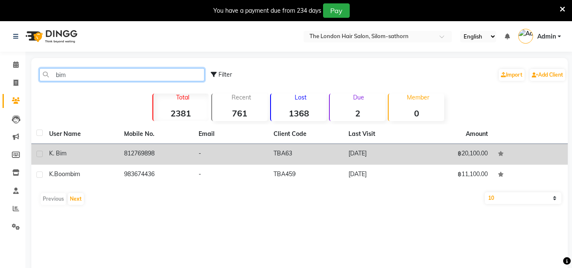
type input "bim"
click at [81, 151] on div "K. Bim" at bounding box center [81, 153] width 65 height 9
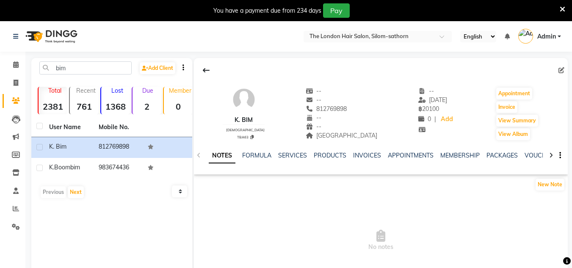
click at [517, 86] on div "K. Bim [DEMOGRAPHIC_DATA] TBA63 -- -- 812769898 -- -- [GEOGRAPHIC_DATA] -- [DAT…" at bounding box center [381, 109] width 374 height 63
click at [519, 92] on button "Appointment" at bounding box center [515, 94] width 36 height 12
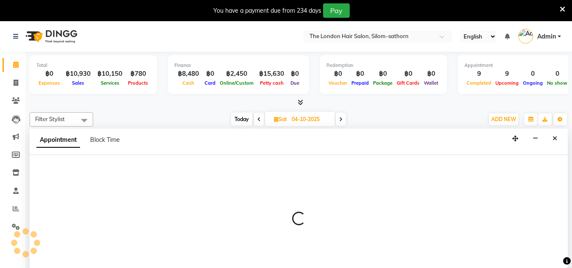
type input "03-10-2025"
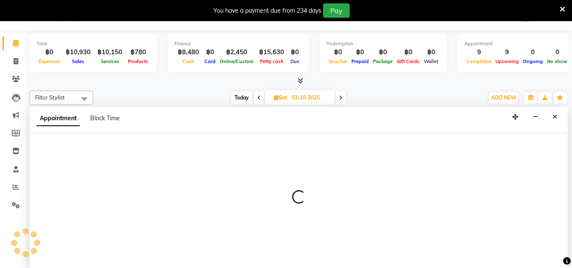
select select "600"
select select "tentative"
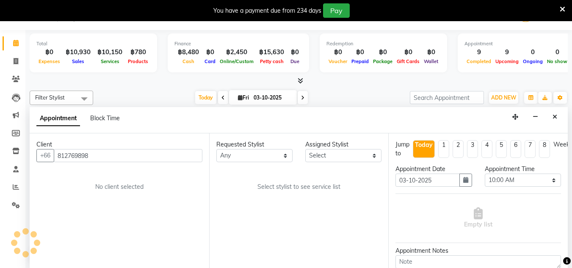
scroll to position [150, 0]
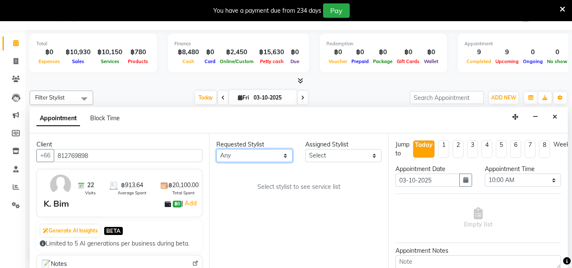
click at [278, 153] on select "Any Aon Apple Boss [PERSON_NAME] [PERSON_NAME] Pim Por" at bounding box center [254, 155] width 76 height 13
select select "56710"
click at [216, 149] on select "Any Aon Apple Boss [PERSON_NAME] [PERSON_NAME] Pim Por" at bounding box center [254, 155] width 76 height 13
select select "56710"
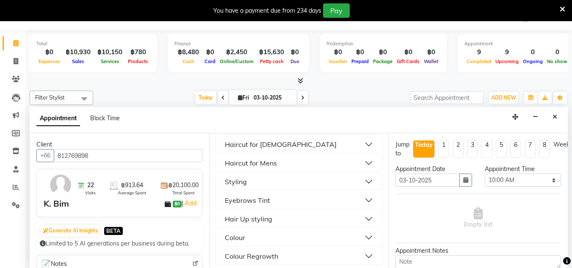
scroll to position [94, 0]
click at [269, 145] on div "Haircut for [DEMOGRAPHIC_DATA]" at bounding box center [281, 144] width 112 height 10
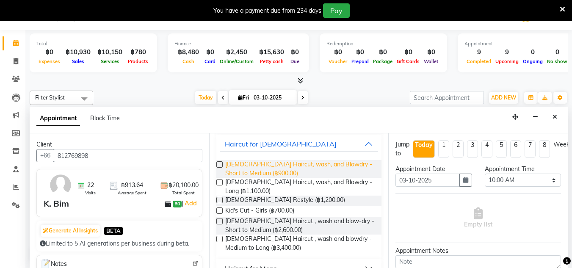
click at [281, 172] on span "[DEMOGRAPHIC_DATA] Haircut, wash, and Blowdry - Short to Medium (฿900.00)" at bounding box center [300, 169] width 150 height 18
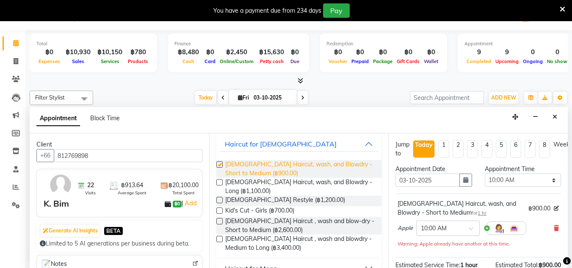
checkbox input "false"
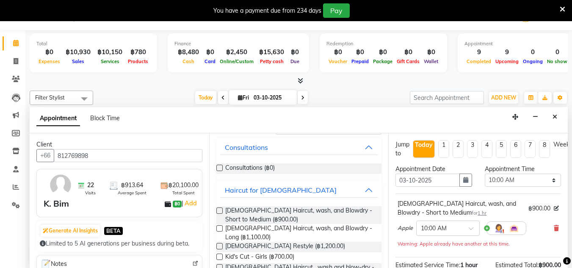
scroll to position [0, 0]
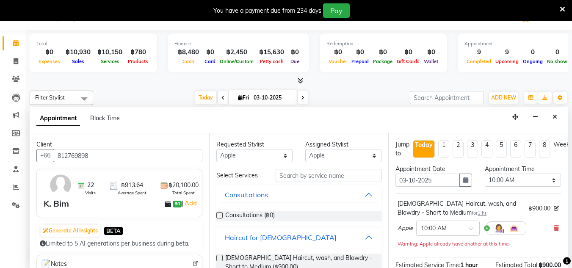
click at [284, 242] on button "Haircut for [DEMOGRAPHIC_DATA]" at bounding box center [299, 237] width 159 height 15
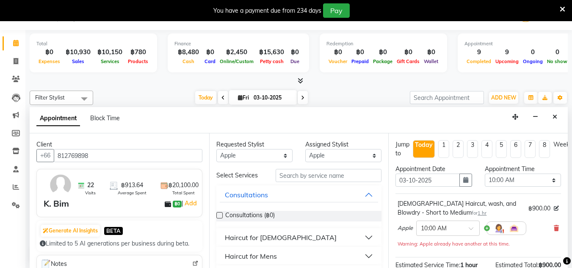
click at [302, 254] on button "Haircut for Mens" at bounding box center [299, 256] width 159 height 15
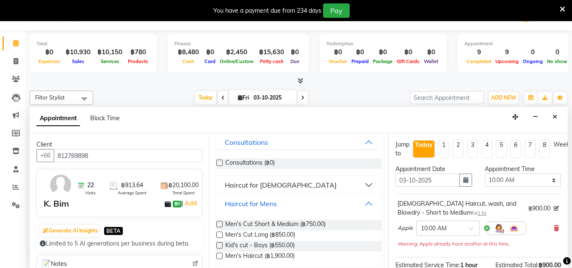
scroll to position [63, 0]
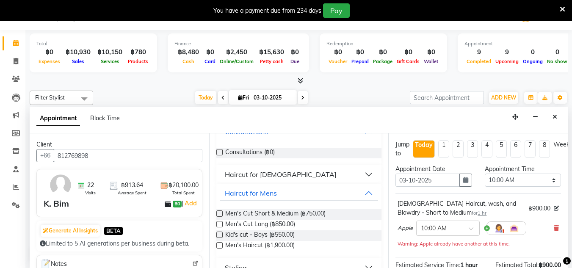
click at [327, 218] on div "Men's Cut Short & Medium (฿750.00)" at bounding box center [299, 214] width 166 height 11
click at [231, 217] on span "Men's Cut Short & Medium (฿750.00)" at bounding box center [275, 214] width 100 height 11
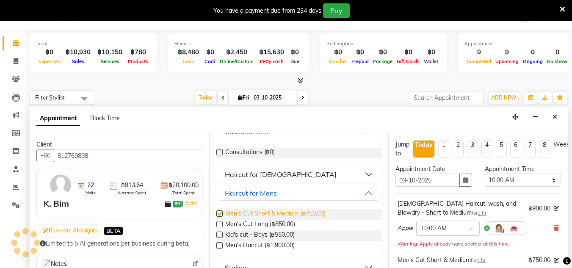
checkbox input "false"
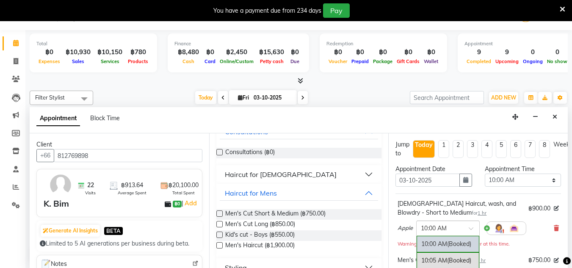
click at [464, 227] on div at bounding box center [448, 227] width 63 height 9
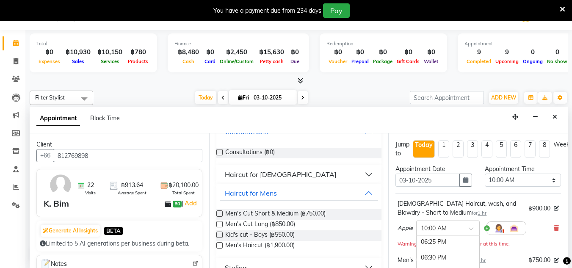
scroll to position [1643, 0]
click at [460, 257] on div "06:30 PM" at bounding box center [448, 258] width 63 height 16
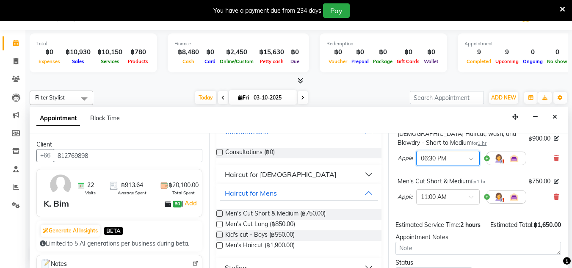
scroll to position [151, 0]
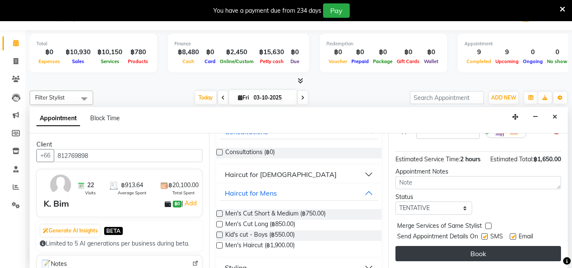
click at [500, 250] on button "Book" at bounding box center [479, 253] width 166 height 15
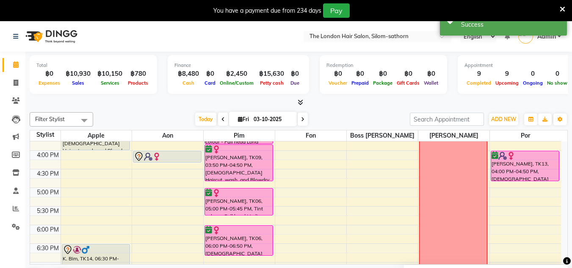
scroll to position [316, 0]
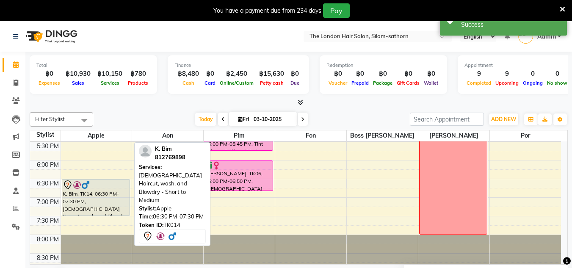
click at [116, 192] on div "K. Bim, TK14, 06:30 PM-07:30 PM, [DEMOGRAPHIC_DATA] Haircut, wash, and Blowdry …" at bounding box center [96, 198] width 68 height 36
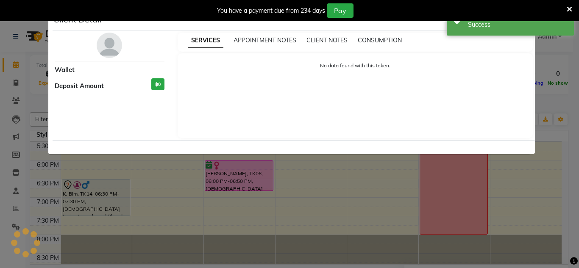
select select "7"
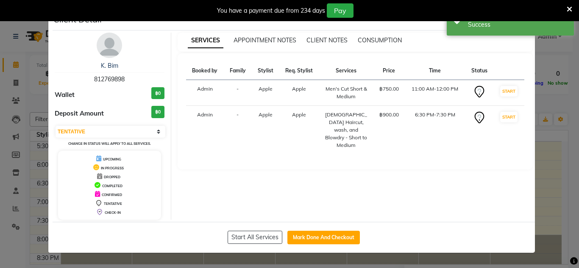
click at [570, 103] on ngb-modal-window "Client Detail K. Bim 812769898 Wallet ฿0 Deposit Amount ฿0 Select IN SERVICE CO…" at bounding box center [289, 134] width 579 height 268
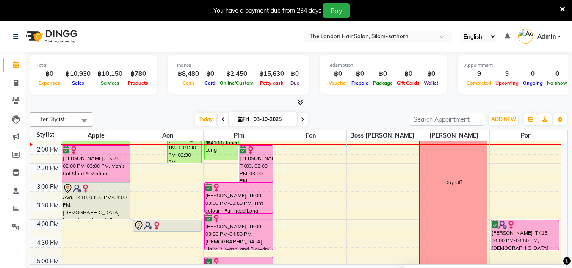
scroll to position [122, 0]
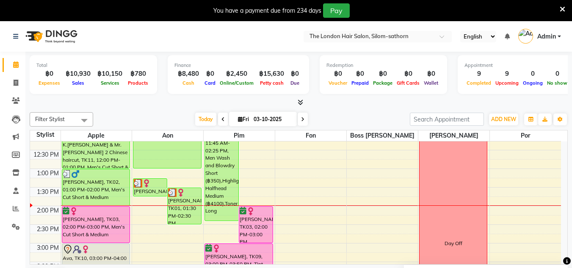
click at [304, 116] on span at bounding box center [303, 119] width 10 height 13
type input "04-10-2025"
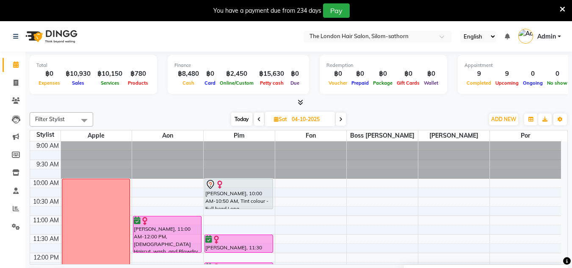
scroll to position [0, 0]
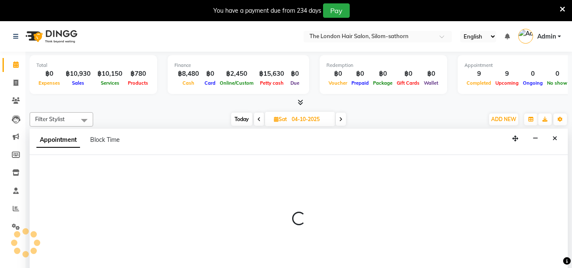
scroll to position [22, 0]
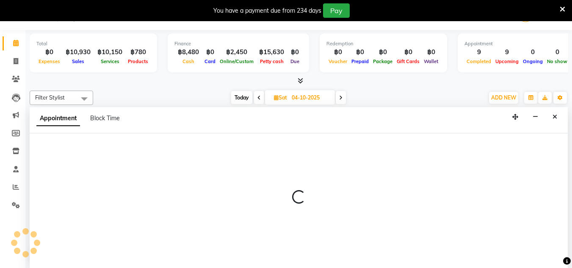
select select "56711"
select select "tentative"
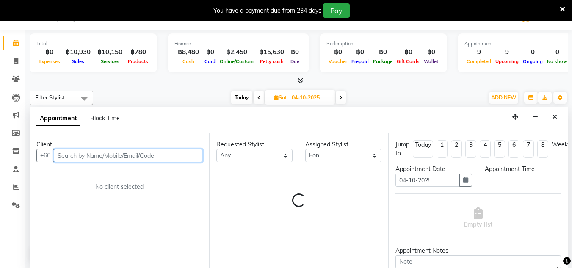
select select "675"
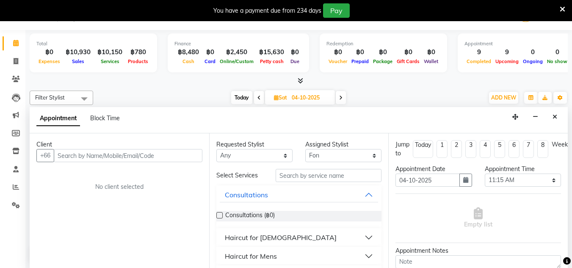
click at [241, 100] on span "Today" at bounding box center [241, 97] width 21 height 13
type input "03-10-2025"
select select "675"
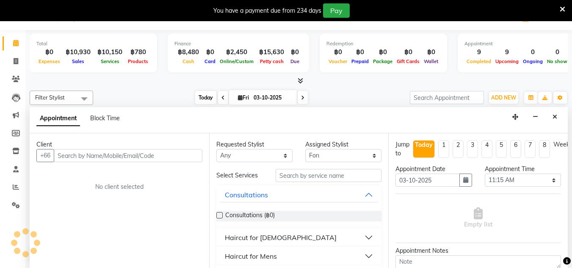
scroll to position [187, 0]
click at [297, 99] on div "[DATE] [DATE]" at bounding box center [251, 98] width 114 height 13
click at [550, 119] on button "Close" at bounding box center [555, 117] width 12 height 13
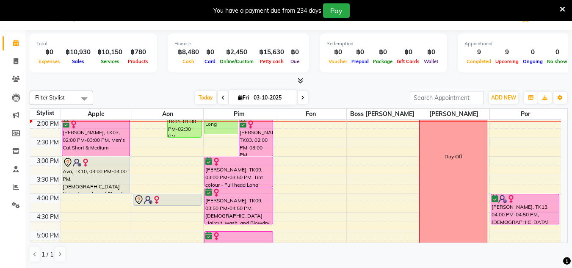
click at [301, 97] on icon at bounding box center [302, 97] width 3 height 5
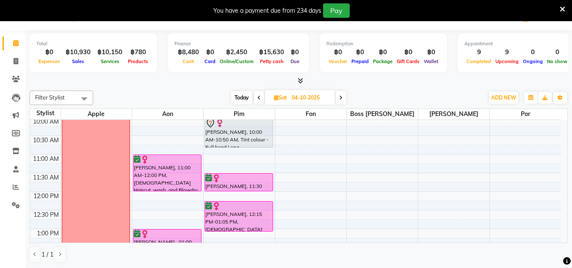
scroll to position [39, 0]
click at [239, 108] on table "Stylist Apple Aon Pim Fon Boss [PERSON_NAME] Por 9:00 AM 9:30 AM 10:00 AM 10:30…" at bounding box center [299, 175] width 538 height 135
click at [238, 99] on span "Today" at bounding box center [241, 97] width 21 height 13
type input "03-10-2025"
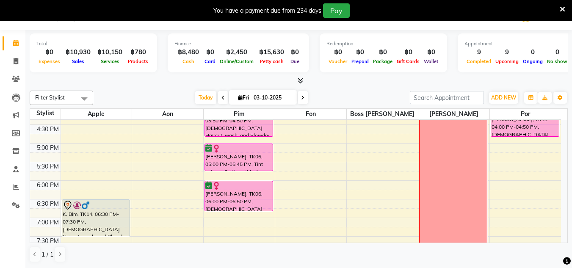
scroll to position [287, 0]
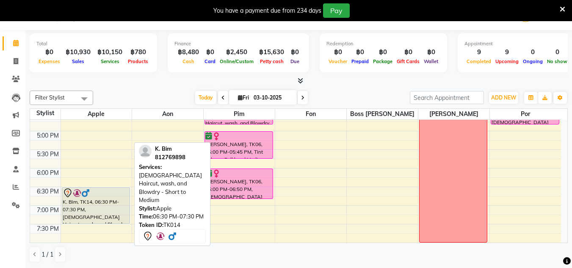
click at [117, 217] on div "K. Bim, TK14, 06:30 PM-07:30 PM, [DEMOGRAPHIC_DATA] Haircut, wash, and Blowdry …" at bounding box center [96, 206] width 68 height 36
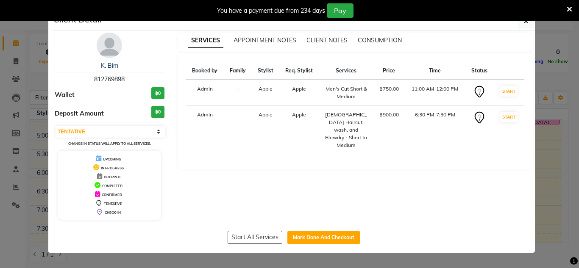
click at [446, 117] on td "6:30 PM-7:30 PM" at bounding box center [435, 130] width 60 height 49
click at [141, 132] on select "Select IN SERVICE CONFIRMED TENTATIVE CHECK IN MARK DONE DROPPED UPCOMING" at bounding box center [110, 132] width 110 height 12
select select "5"
click at [55, 126] on select "Select IN SERVICE CONFIRMED TENTATIVE CHECK IN MARK DONE DROPPED UPCOMING" at bounding box center [110, 132] width 110 height 12
click at [349, 104] on td "Men's Cut Short & Medium" at bounding box center [346, 93] width 54 height 26
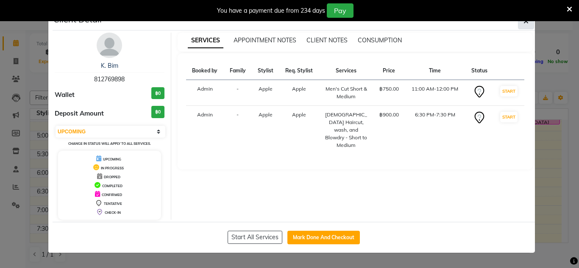
click at [523, 25] on span "button" at bounding box center [525, 21] width 5 height 8
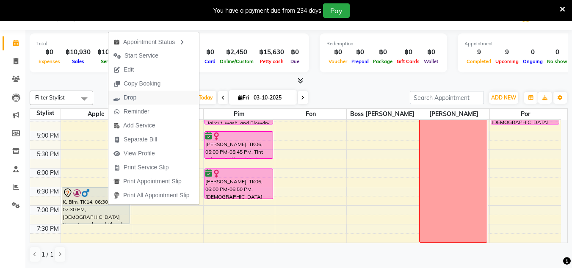
click at [118, 100] on icon "button" at bounding box center [117, 98] width 7 height 6
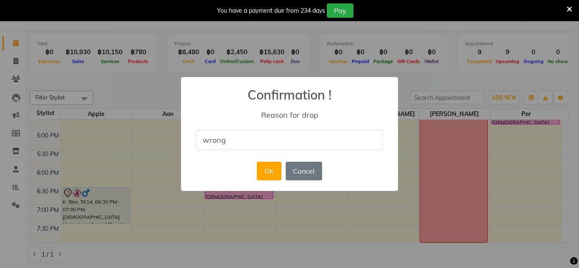
type input "Wrong"
click at [273, 173] on button "OK" at bounding box center [269, 171] width 24 height 19
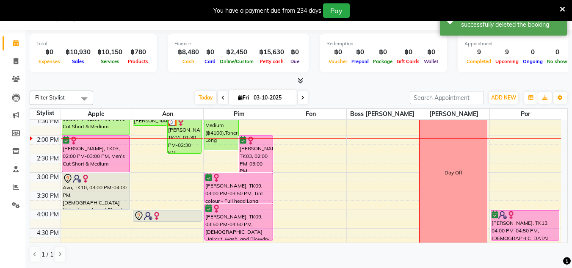
scroll to position [168, 0]
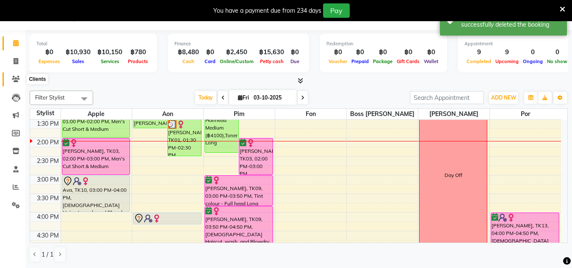
click at [14, 84] on span at bounding box center [15, 80] width 15 height 10
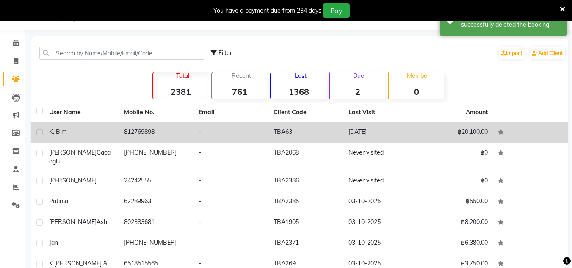
click at [94, 130] on div "K. Bim" at bounding box center [81, 132] width 65 height 9
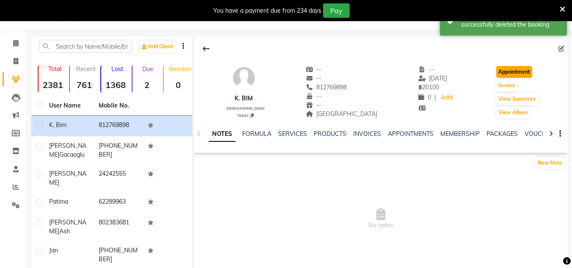
click at [528, 73] on button "Appointment" at bounding box center [515, 72] width 36 height 12
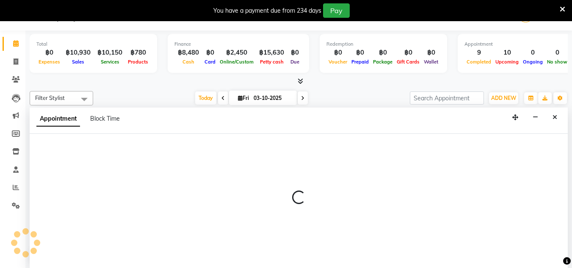
select select "tentative"
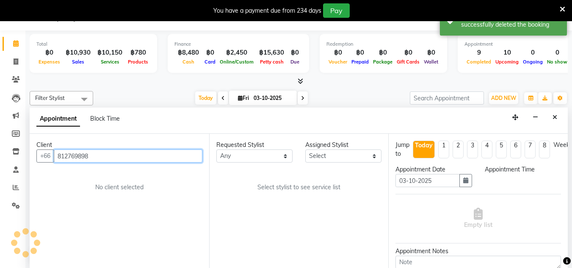
select select "600"
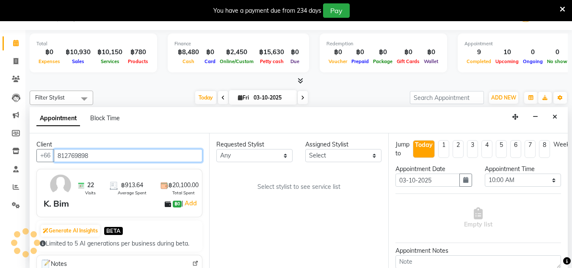
scroll to position [187, 0]
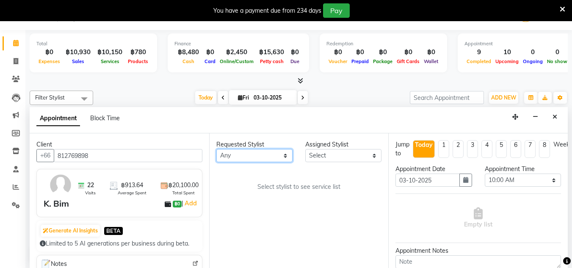
click at [273, 157] on select "Any Aon Apple Boss [PERSON_NAME] [PERSON_NAME] Pim Por" at bounding box center [254, 155] width 76 height 13
select select "56710"
click at [216, 149] on select "Any Aon Apple Boss [PERSON_NAME] [PERSON_NAME] Pim Por" at bounding box center [254, 155] width 76 height 13
select select "56710"
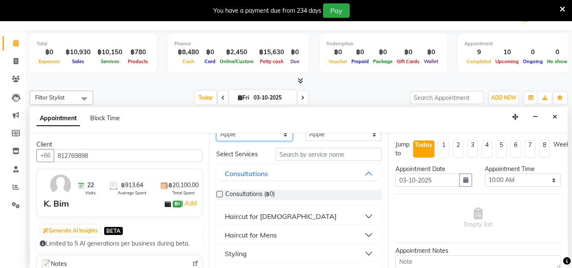
scroll to position [21, 0]
click at [287, 236] on button "Haircut for Mens" at bounding box center [299, 235] width 159 height 15
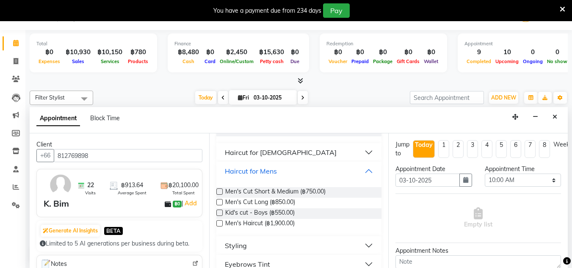
scroll to position [85, 0]
click at [259, 192] on span "Men's Cut Short & Medium (฿750.00)" at bounding box center [275, 192] width 100 height 11
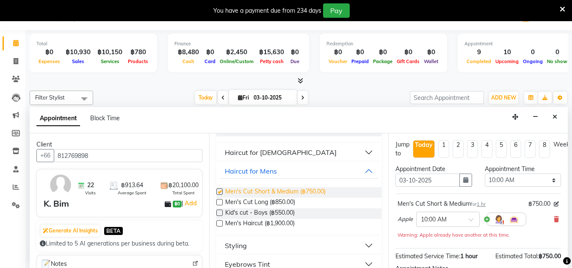
checkbox input "false"
click at [445, 219] on input "text" at bounding box center [439, 218] width 37 height 9
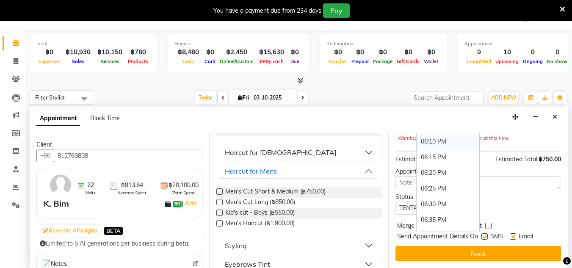
scroll to position [1594, 0]
click at [444, 200] on div "06:30 PM" at bounding box center [448, 204] width 63 height 16
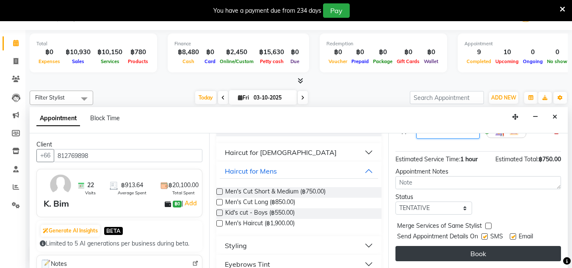
click at [465, 246] on button "Book" at bounding box center [479, 253] width 166 height 15
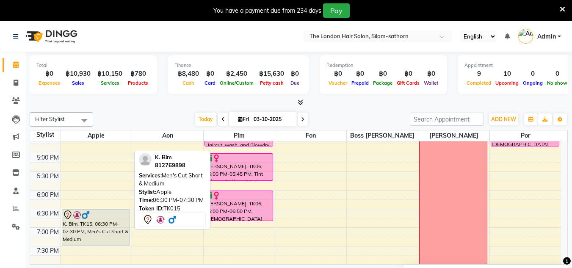
scroll to position [287, 0]
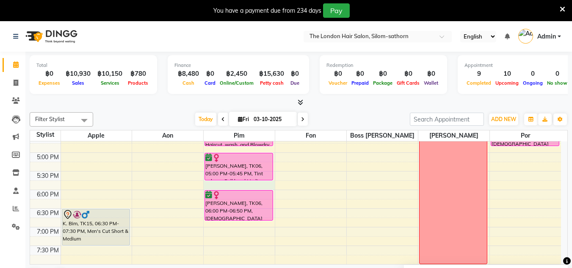
click at [252, 186] on div "9:00 AM 9:30 AM 10:00 AM 10:30 AM 11:00 AM 11:30 AM 12:00 PM 12:30 PM 1:00 PM 1…" at bounding box center [295, 78] width 531 height 447
select select "65351"
select select "tentative"
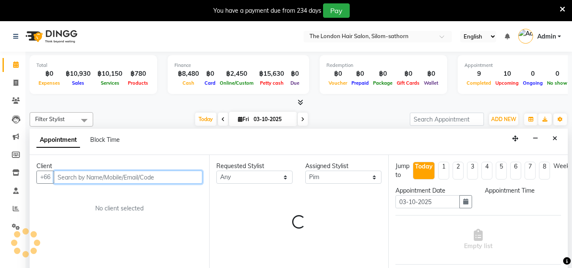
select select "1065"
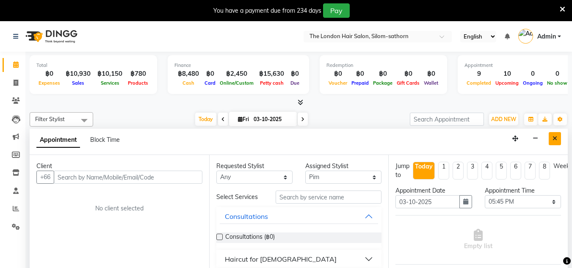
click at [555, 144] on button "Close" at bounding box center [555, 138] width 12 height 13
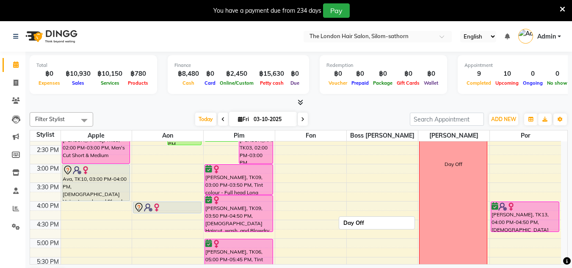
scroll to position [201, 0]
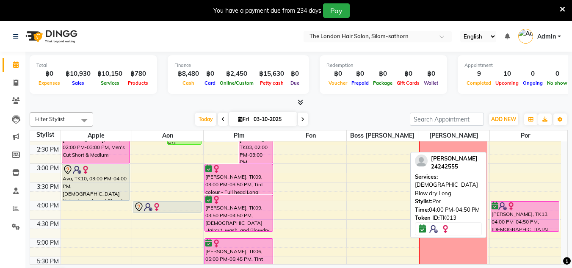
click at [533, 227] on div "[PERSON_NAME], TK13, 04:00 PM-04:50 PM, [DEMOGRAPHIC_DATA] Blow dry Long" at bounding box center [525, 217] width 68 height 30
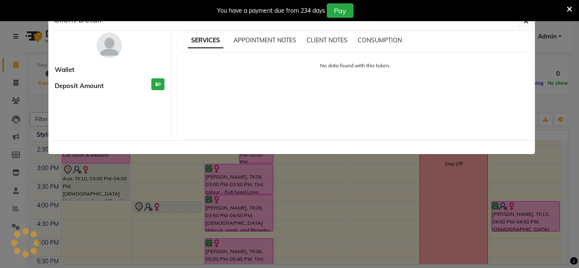
select select "6"
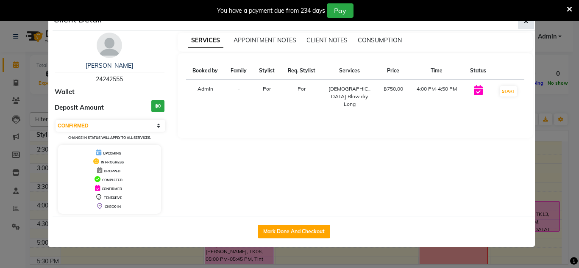
click at [526, 23] on icon "button" at bounding box center [525, 21] width 5 height 7
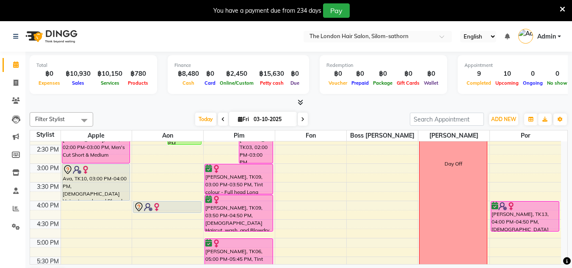
click at [302, 119] on icon at bounding box center [302, 119] width 3 height 5
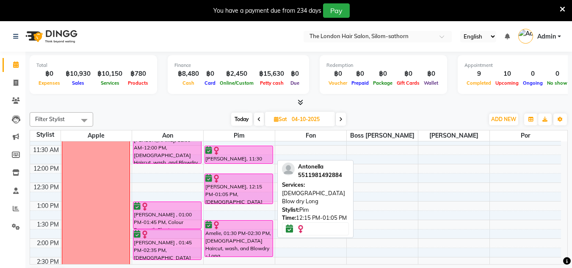
scroll to position [0, 0]
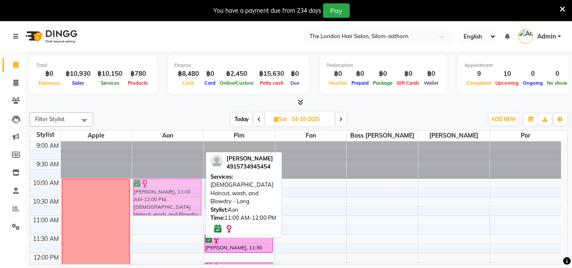
drag, startPoint x: 181, startPoint y: 227, endPoint x: 180, endPoint y: 186, distance: 40.7
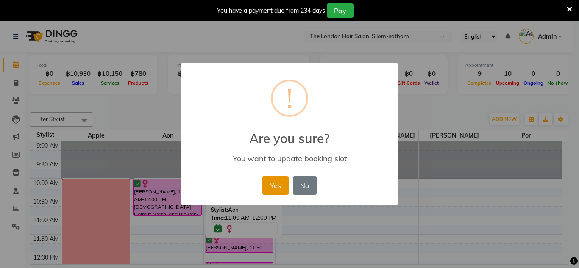
click at [277, 180] on button "Yes" at bounding box center [275, 185] width 26 height 19
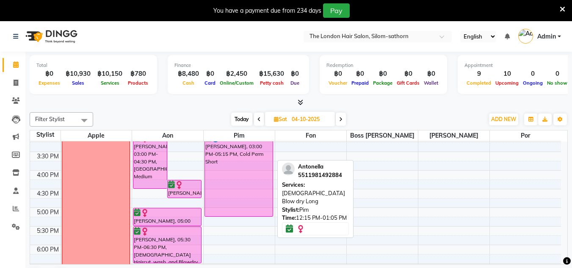
scroll to position [232, 0]
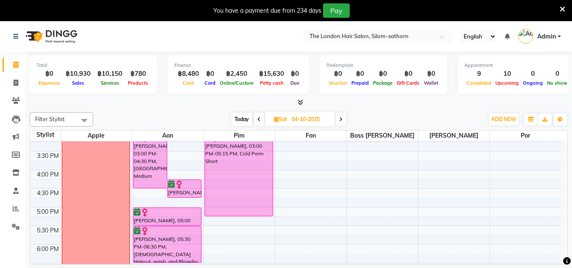
click at [243, 124] on span "Today" at bounding box center [241, 119] width 21 height 13
type input "03-10-2025"
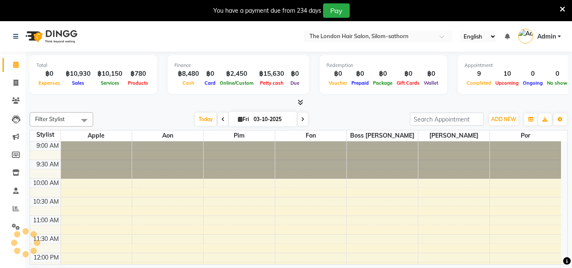
scroll to position [187, 0]
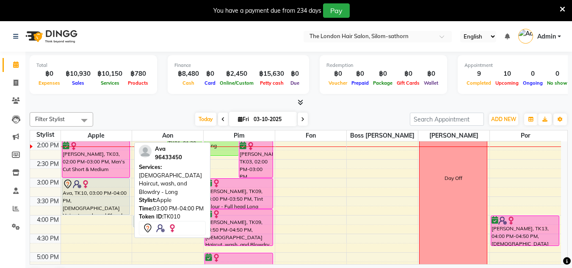
click at [104, 213] on div at bounding box center [96, 214] width 68 height 3
click at [106, 191] on div "Ava, TK10, 03:00 PM-04:00 PM, [DEMOGRAPHIC_DATA] Haircut, wash, and Blowdry - L…" at bounding box center [96, 197] width 68 height 36
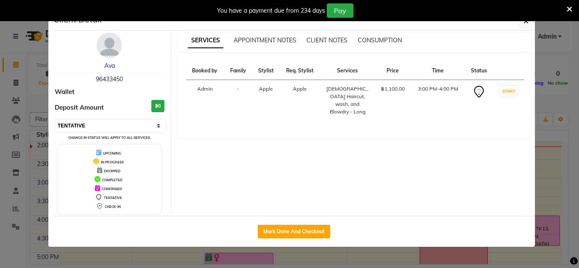
click at [79, 125] on select "Select IN SERVICE CONFIRMED TENTATIVE CHECK IN MARK DONE DROPPED UPCOMING" at bounding box center [110, 126] width 110 height 12
select select "2"
click at [55, 120] on select "Select IN SERVICE CONFIRMED TENTATIVE CHECK IN MARK DONE DROPPED UPCOMING" at bounding box center [110, 126] width 110 height 12
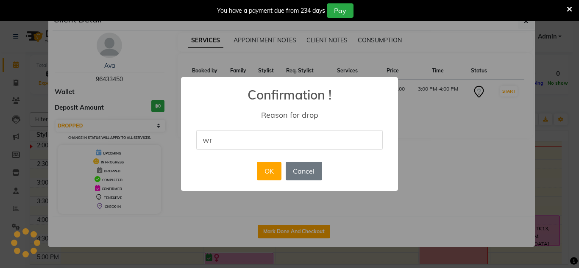
type input "wrong date"
click at [269, 172] on button "OK" at bounding box center [269, 171] width 24 height 19
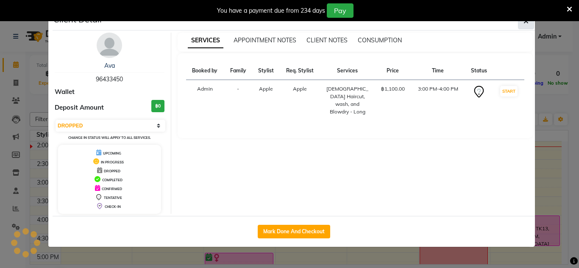
click at [525, 25] on span "button" at bounding box center [525, 21] width 5 height 8
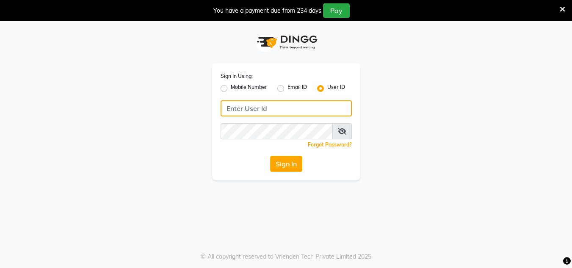
type input "thelondonhairsalon"
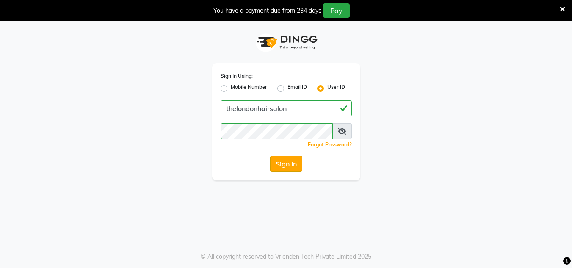
click at [291, 165] on button "Sign In" at bounding box center [286, 164] width 32 height 16
